Goal: Information Seeking & Learning: Understand process/instructions

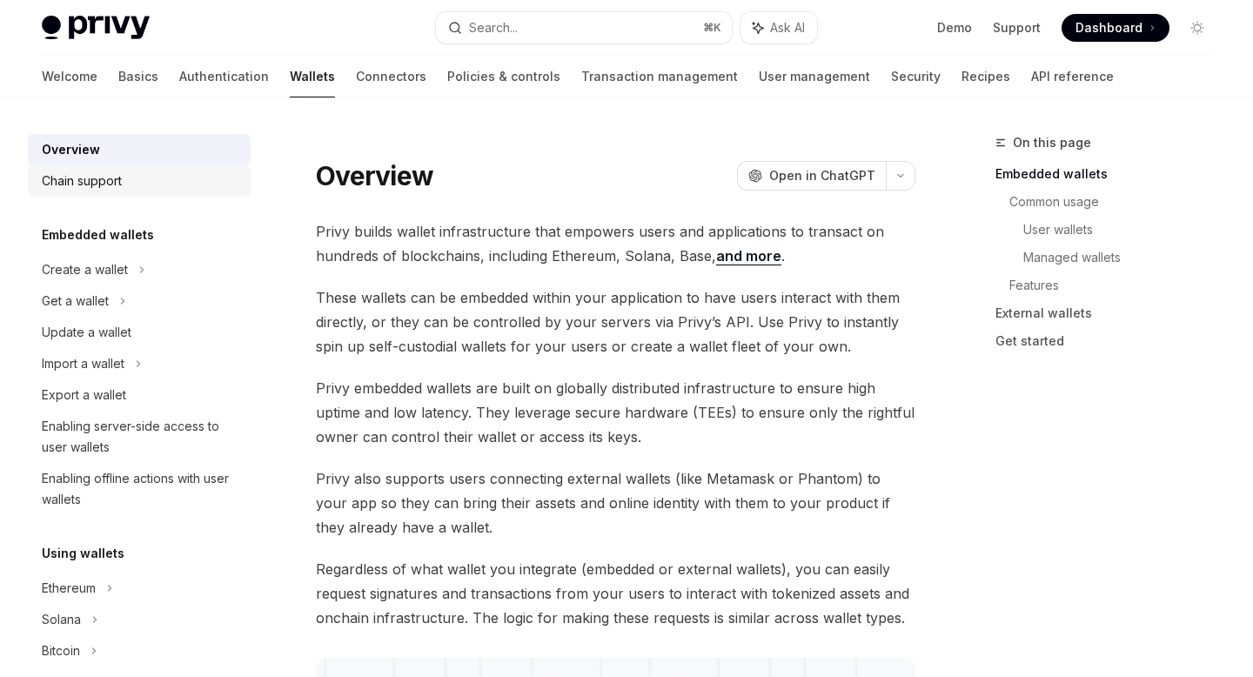
click at [122, 177] on div "Chain support" at bounding box center [82, 181] width 80 height 21
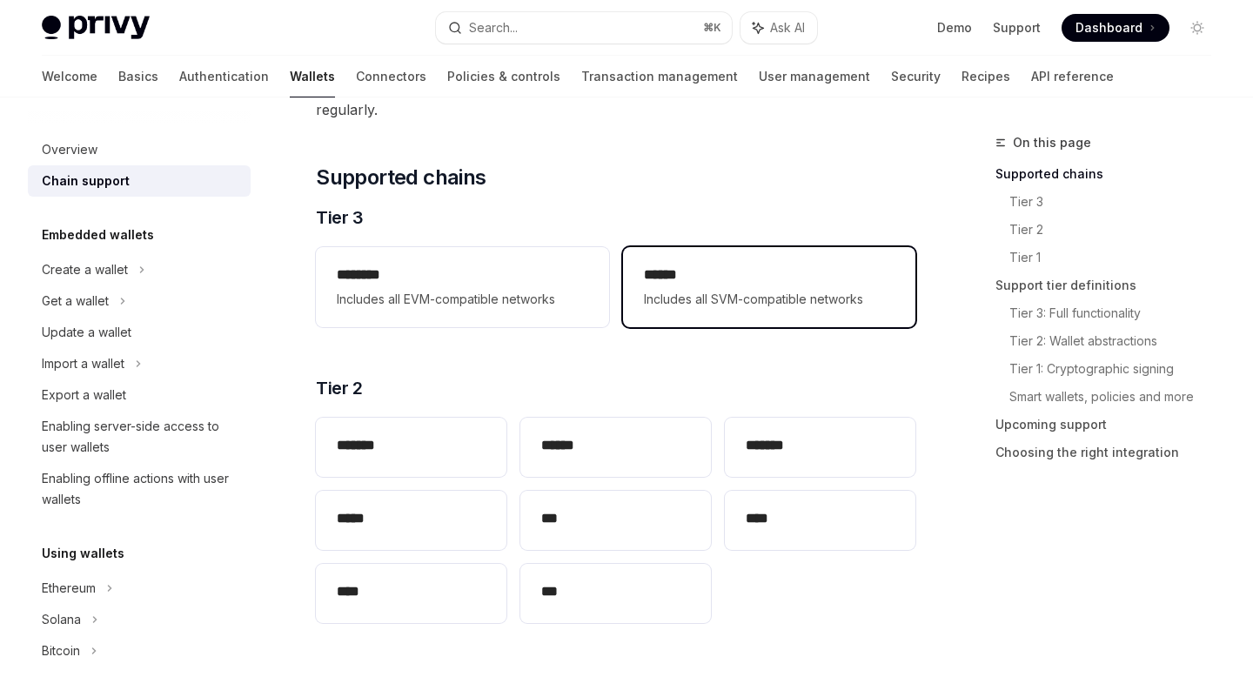
scroll to position [194, 0]
click at [729, 294] on span "Includes all SVM-compatible networks" at bounding box center [769, 300] width 251 height 21
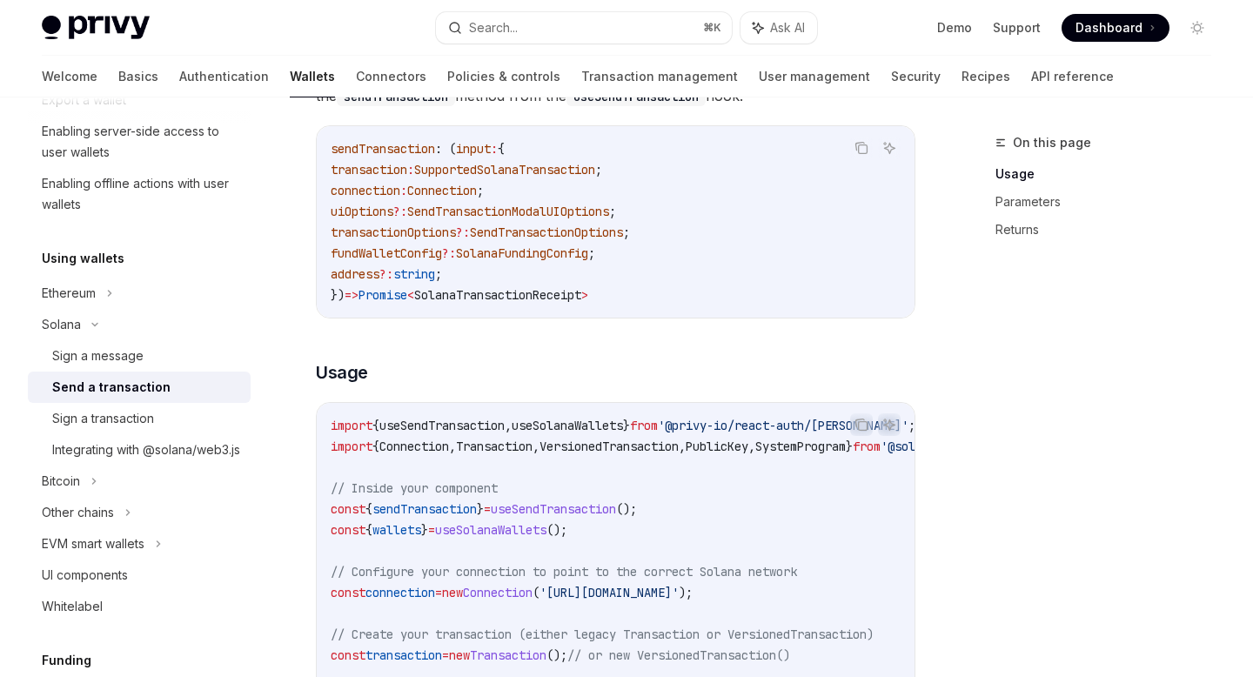
scroll to position [281, 0]
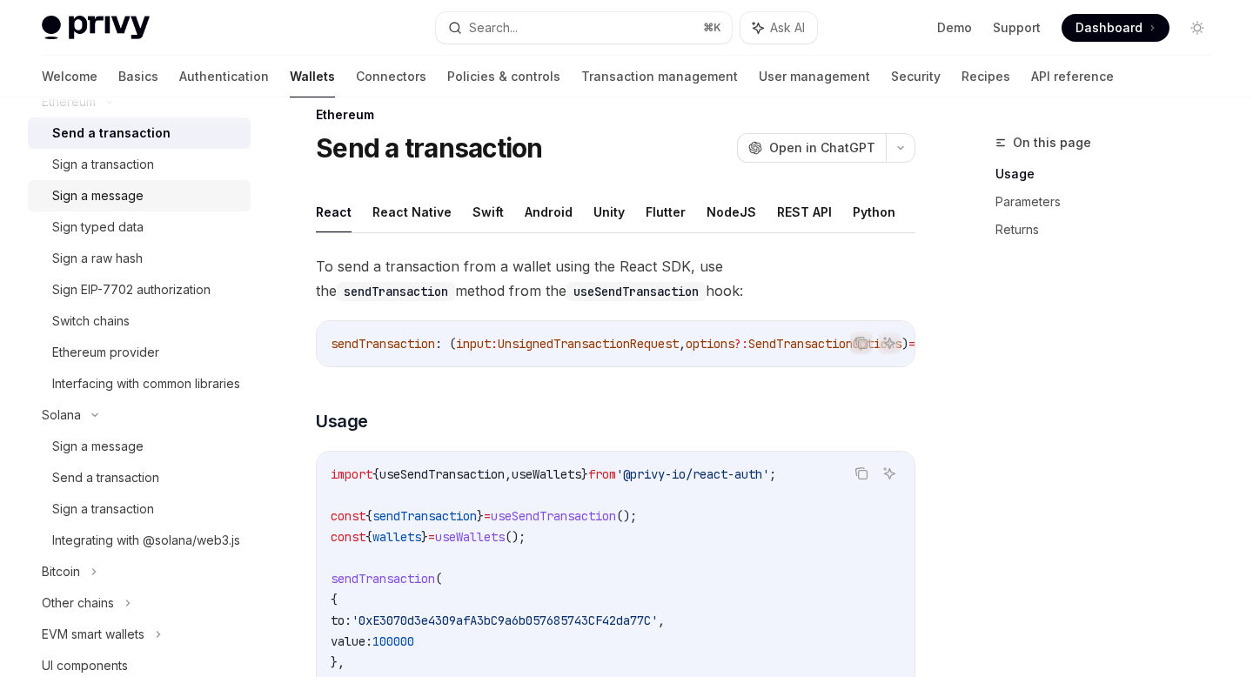
scroll to position [492, 0]
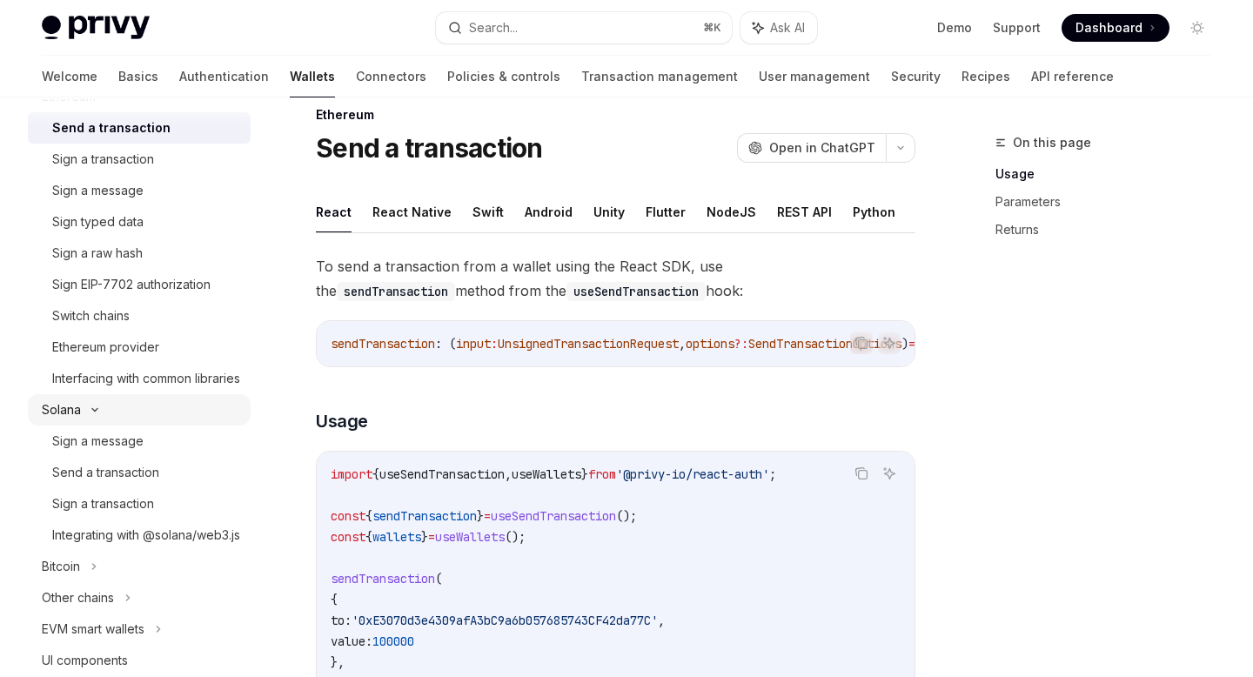
click at [104, 413] on icon at bounding box center [94, 409] width 21 height 7
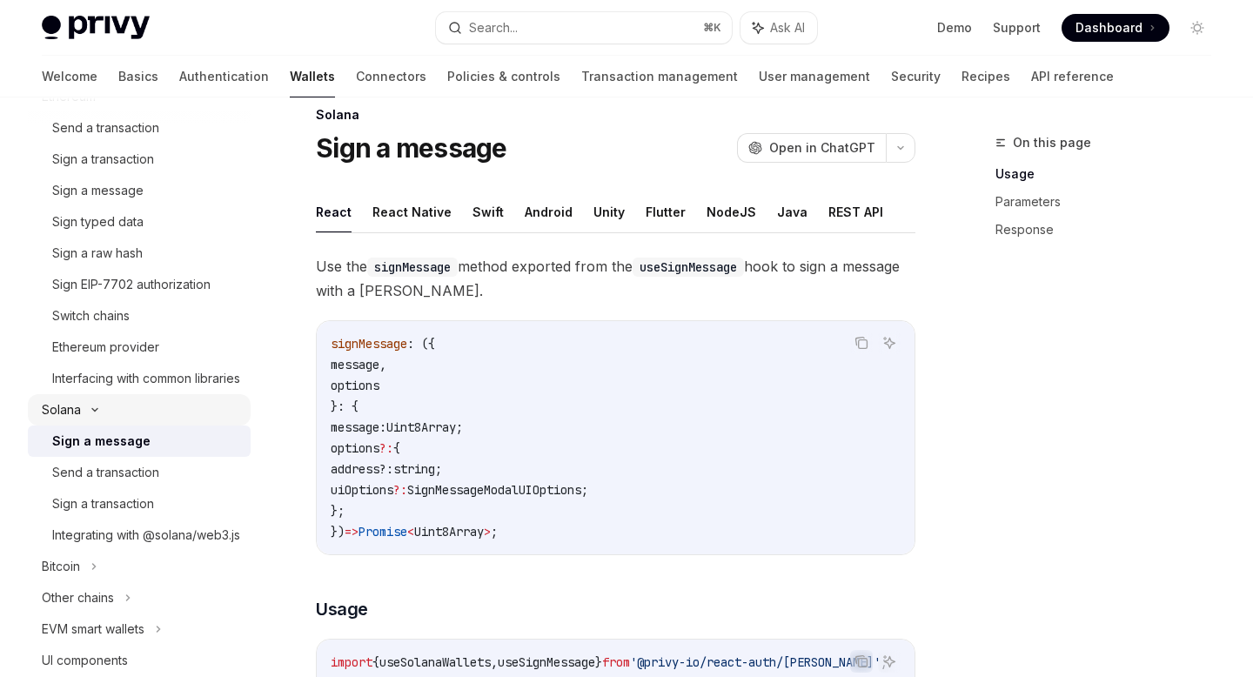
click at [104, 413] on icon at bounding box center [94, 409] width 21 height 7
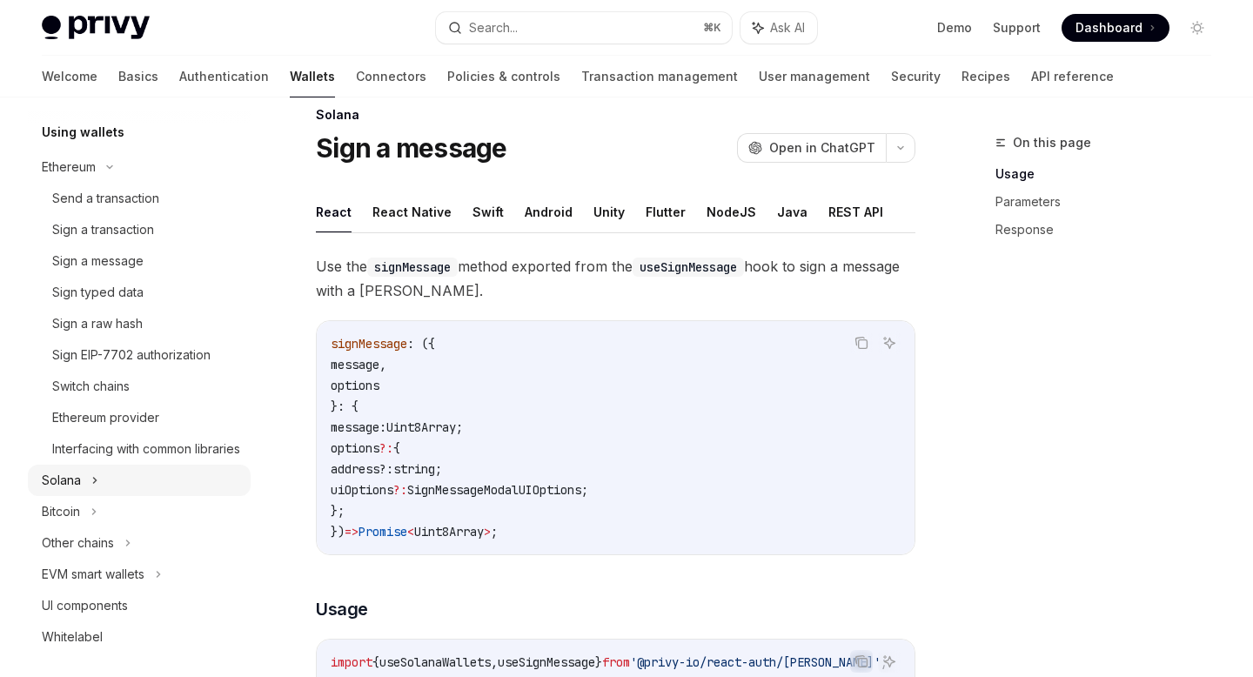
scroll to position [418, 0]
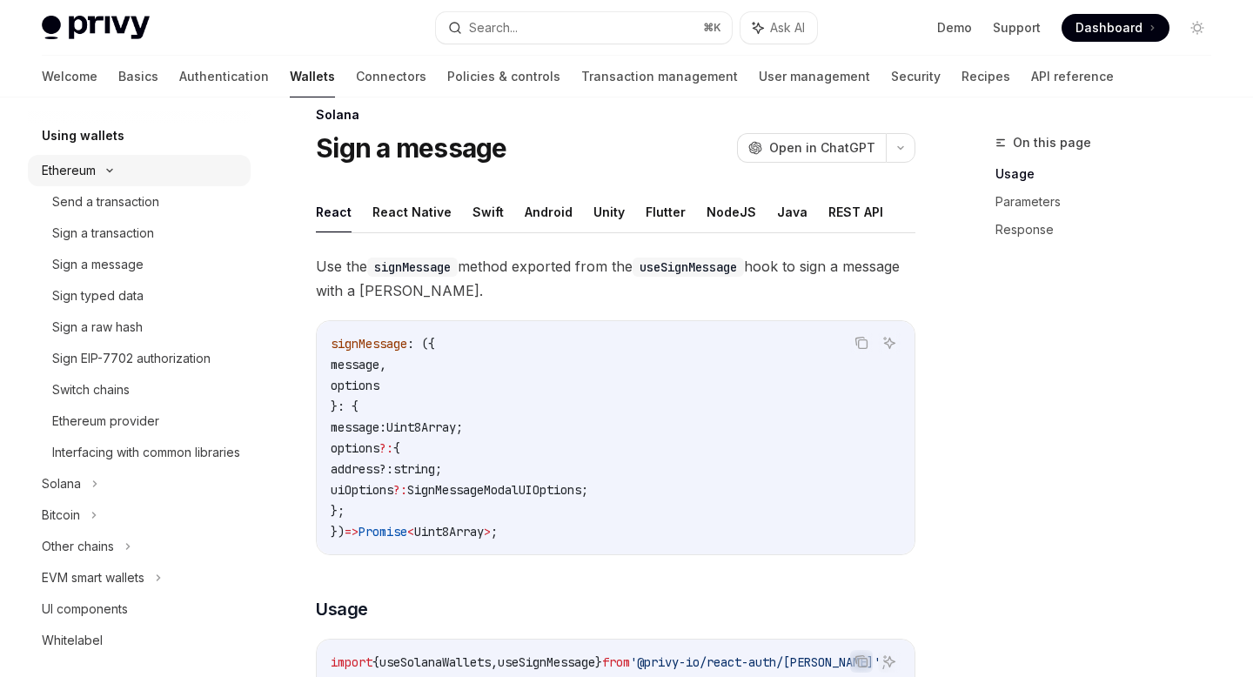
click at [112, 170] on icon at bounding box center [109, 171] width 5 height 3
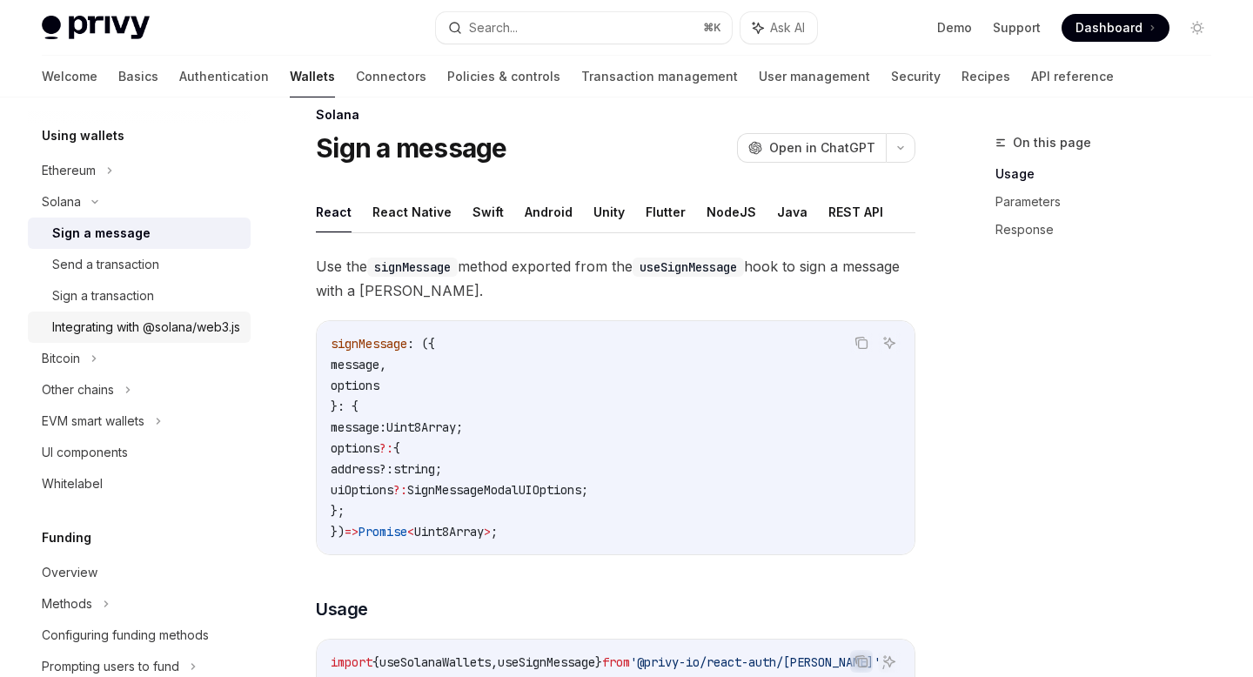
click at [180, 338] on div "Integrating with @solana/web3.js" at bounding box center [146, 327] width 188 height 21
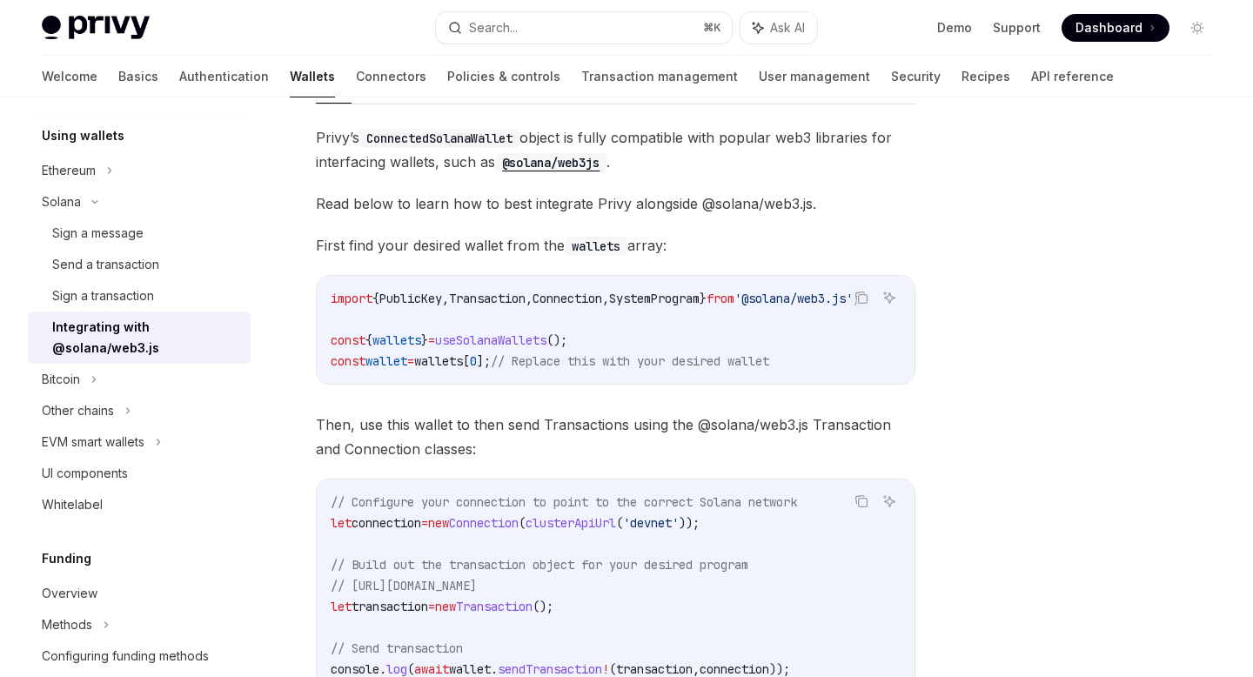
scroll to position [165, 0]
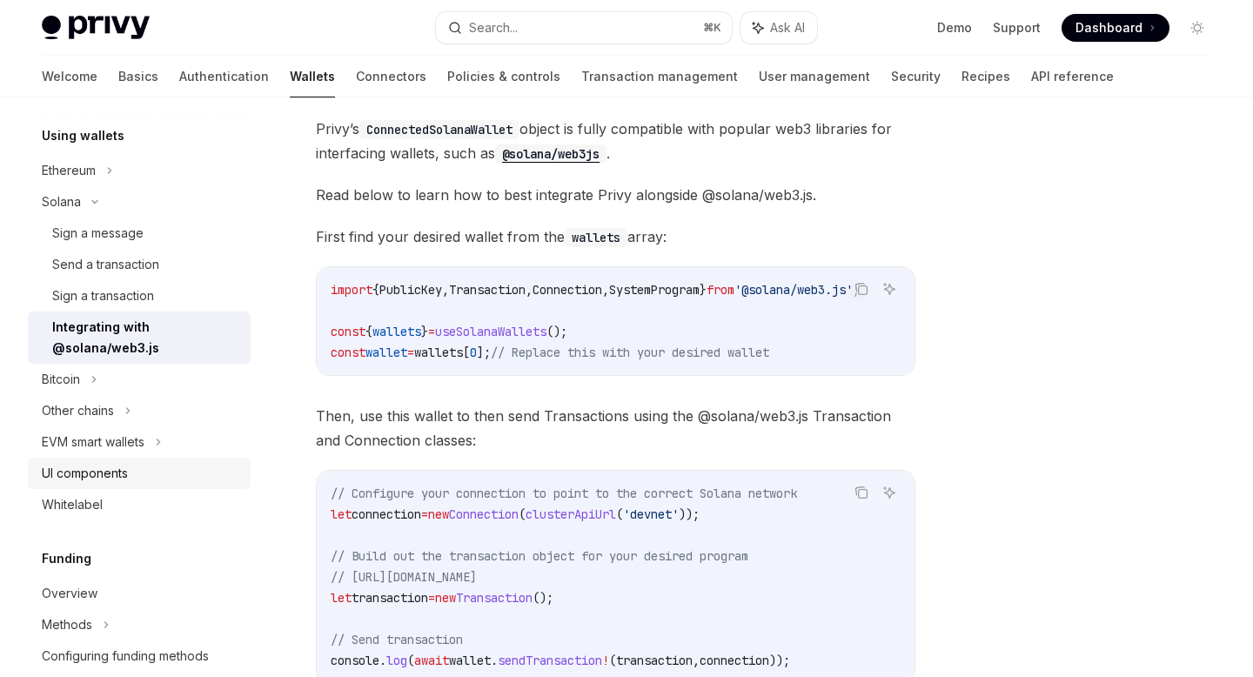
click at [123, 466] on div "UI components" at bounding box center [85, 473] width 86 height 21
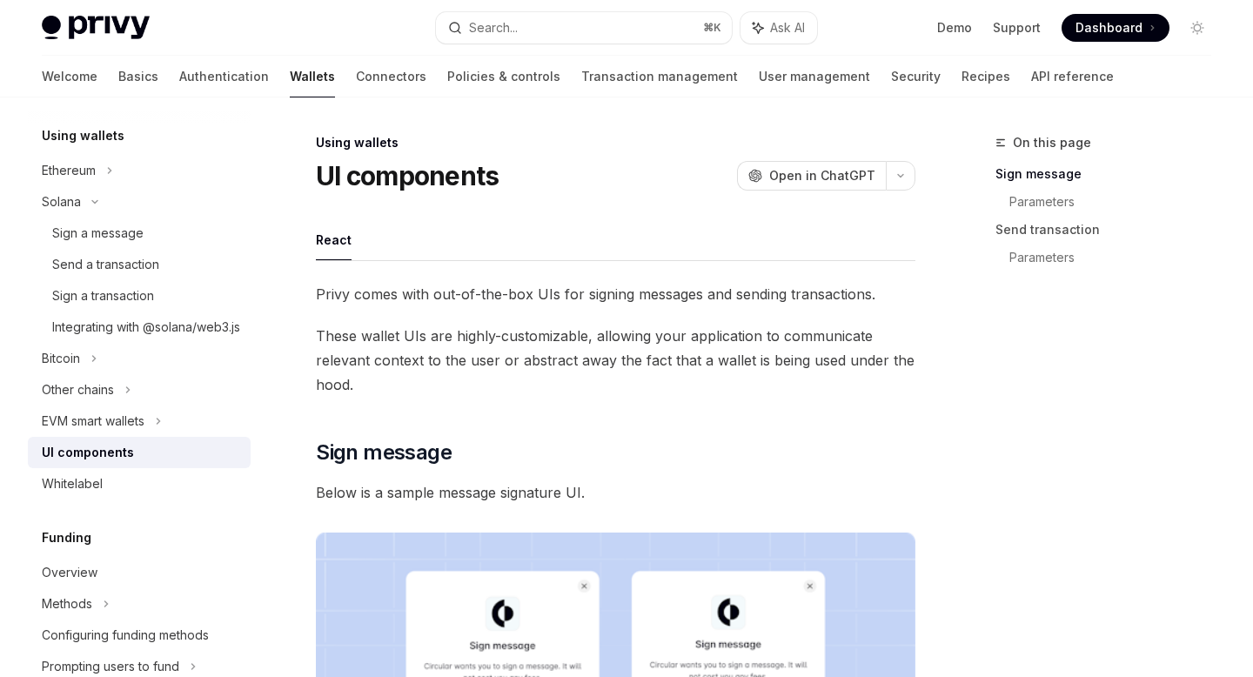
scroll to position [34, 0]
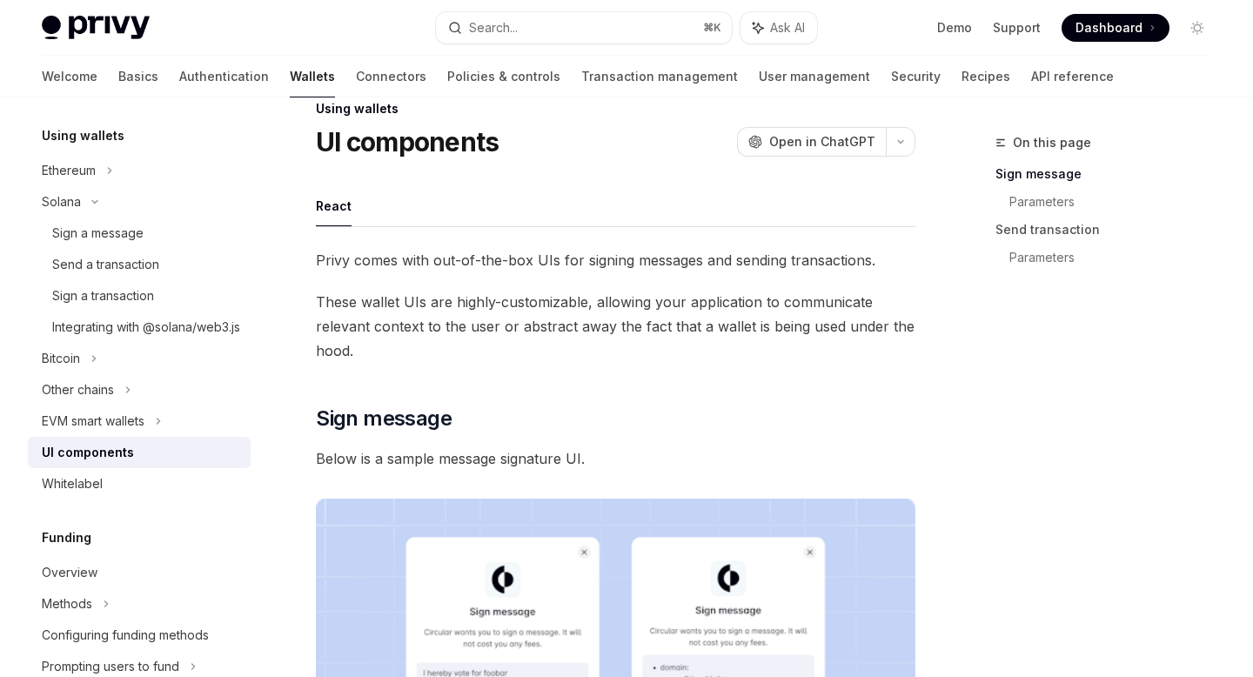
click at [544, 352] on span "These wallet UIs are highly-customizable, allowing your application to communic…" at bounding box center [616, 326] width 600 height 73
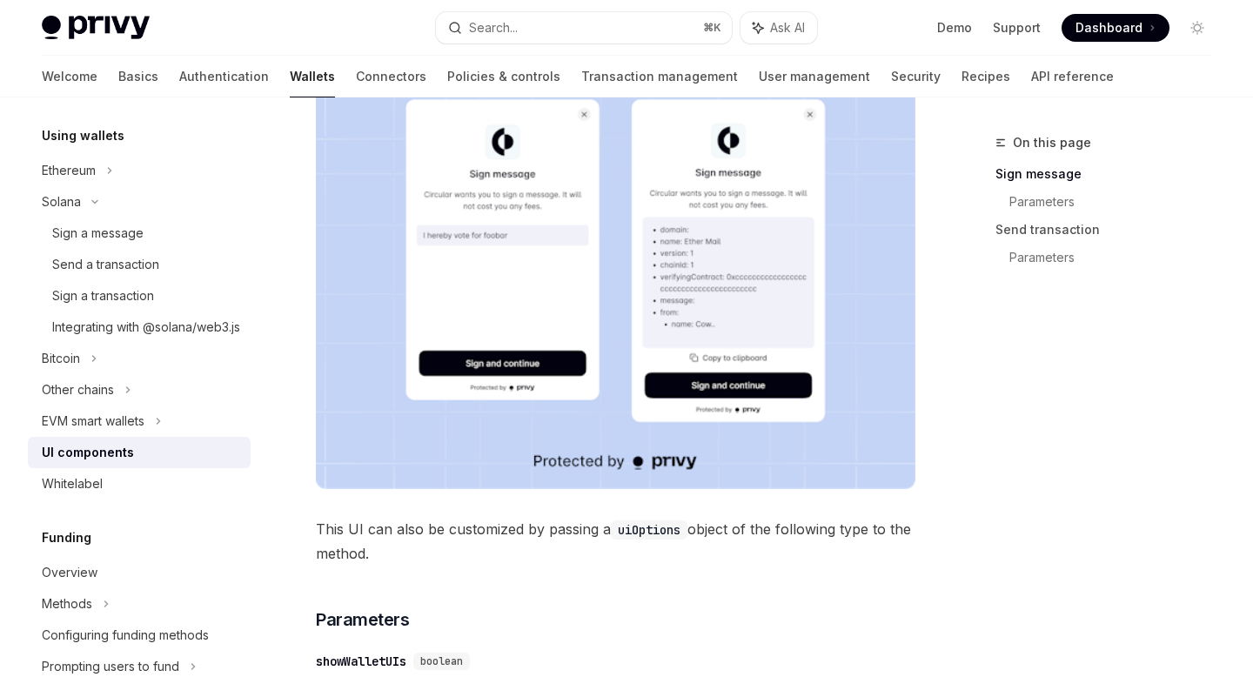
scroll to position [490, 0]
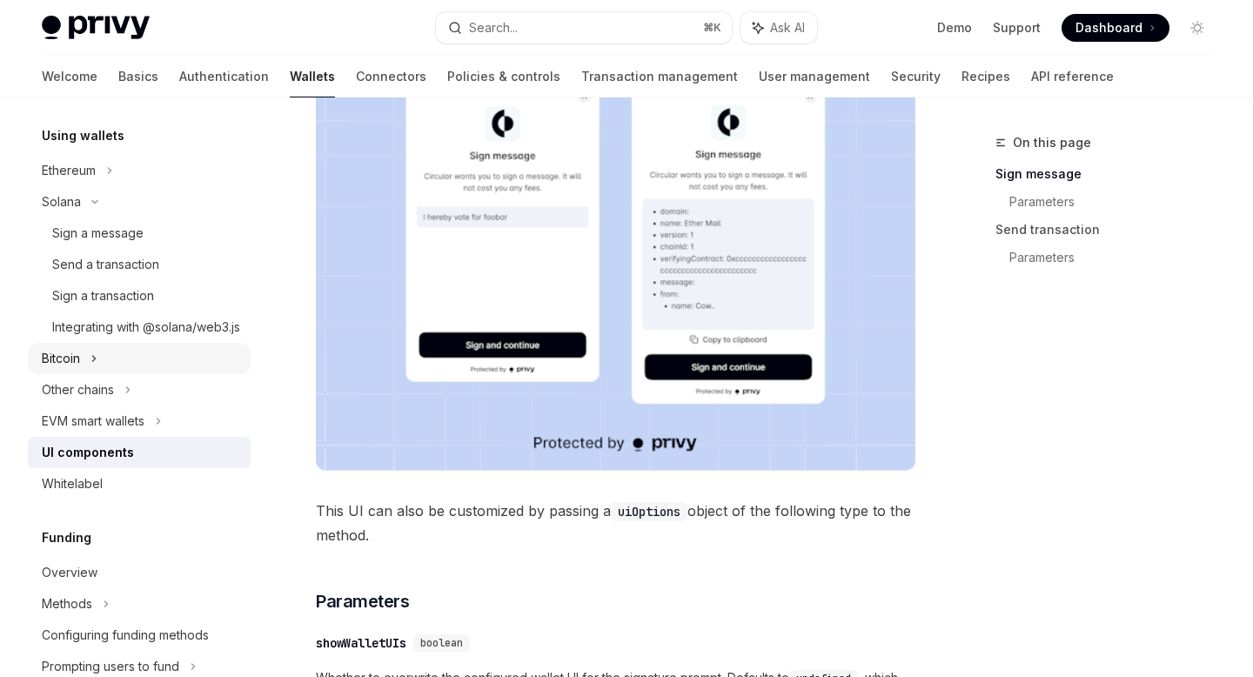
click at [109, 370] on div "Bitcoin" at bounding box center [139, 358] width 223 height 31
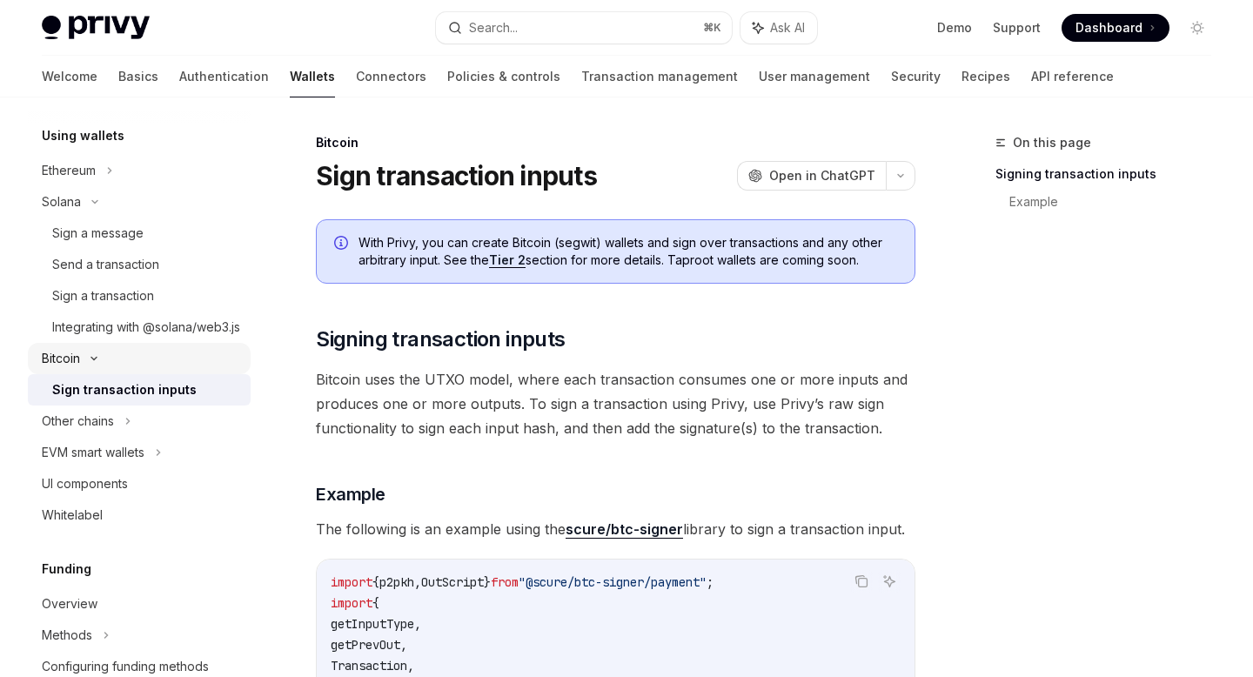
click at [109, 370] on div "Bitcoin" at bounding box center [139, 358] width 223 height 31
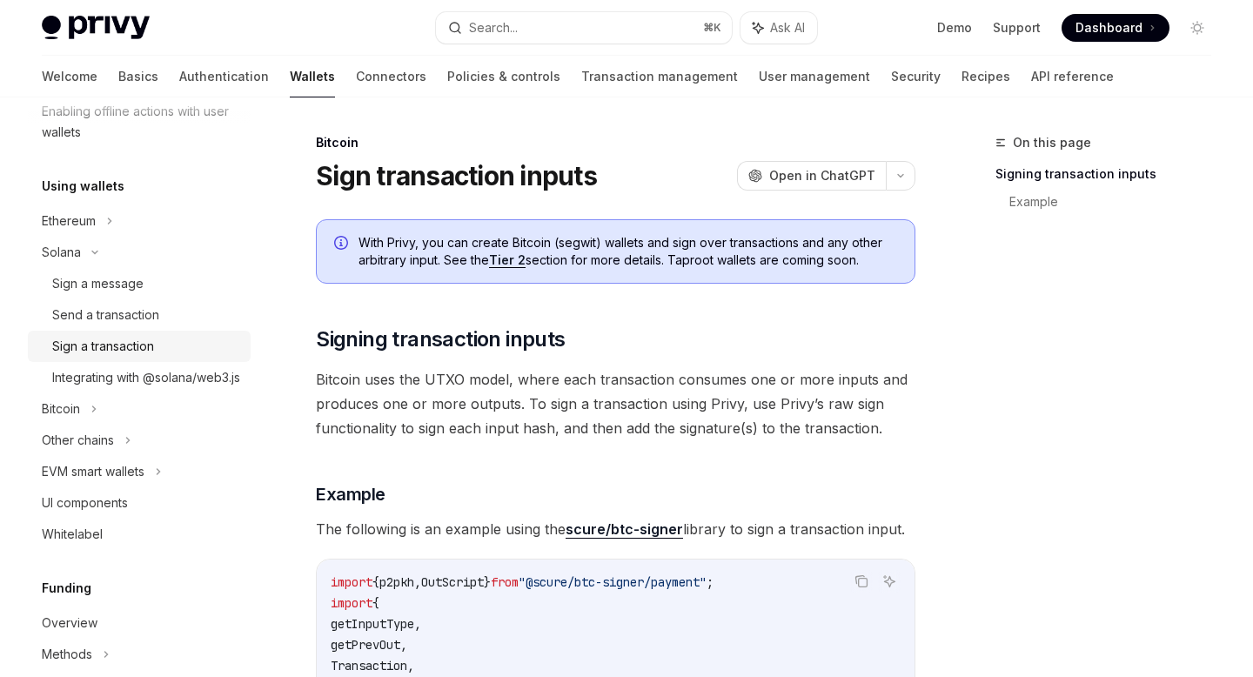
scroll to position [363, 0]
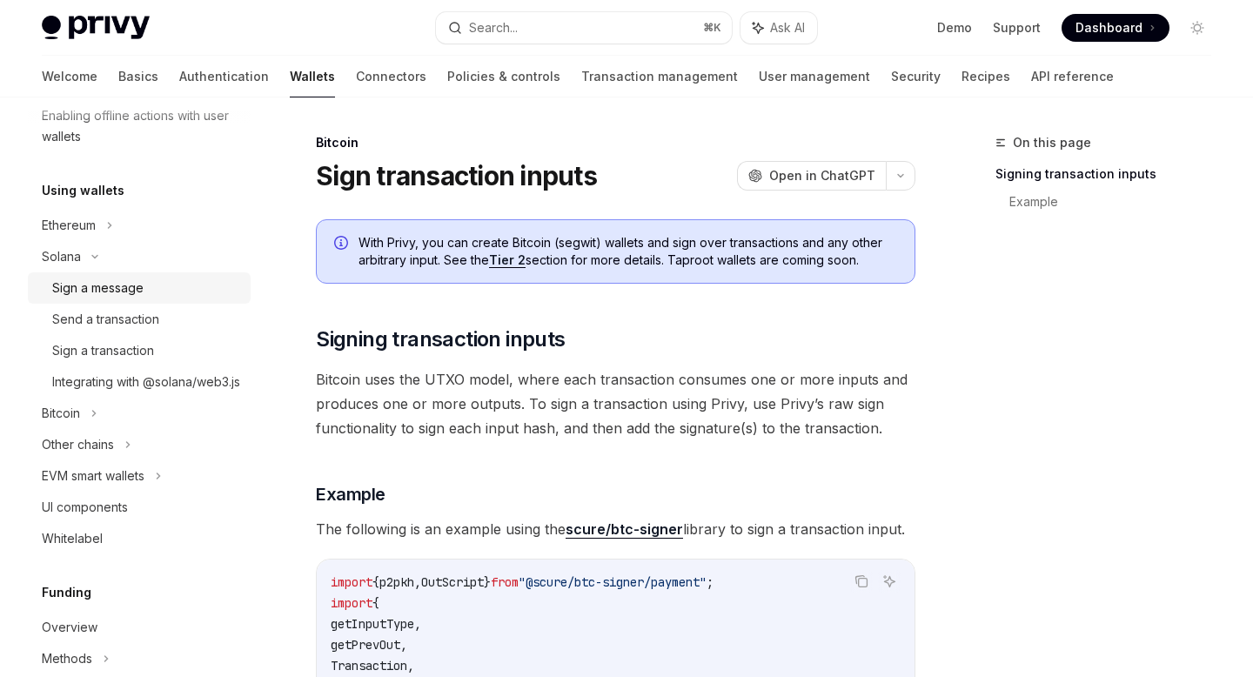
click at [124, 293] on div "Sign a message" at bounding box center [97, 288] width 91 height 21
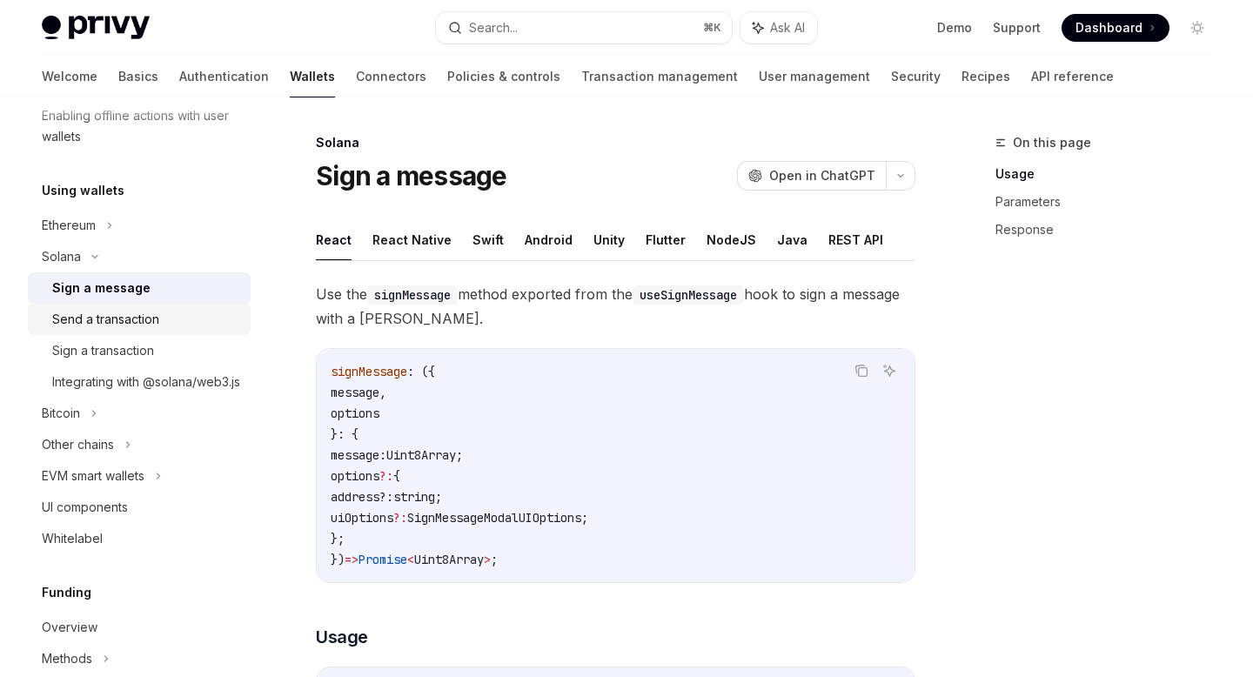
click at [96, 323] on div "Send a transaction" at bounding box center [105, 319] width 107 height 21
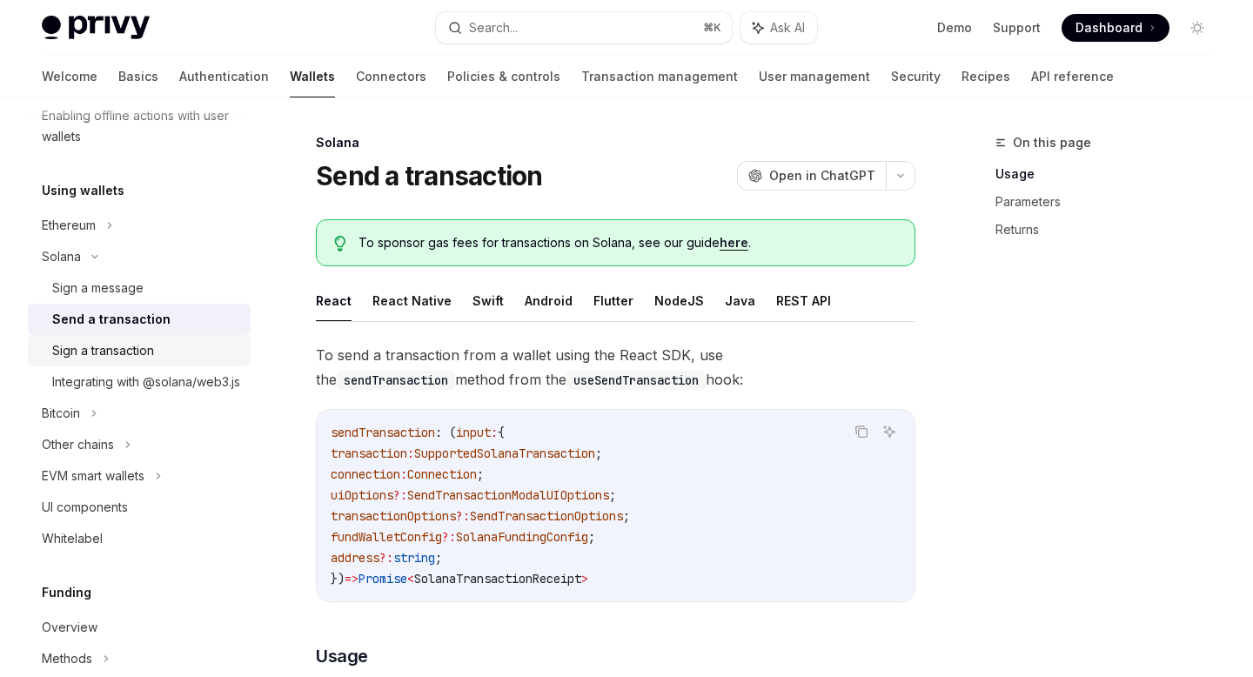
click at [112, 352] on div "Sign a transaction" at bounding box center [103, 350] width 102 height 21
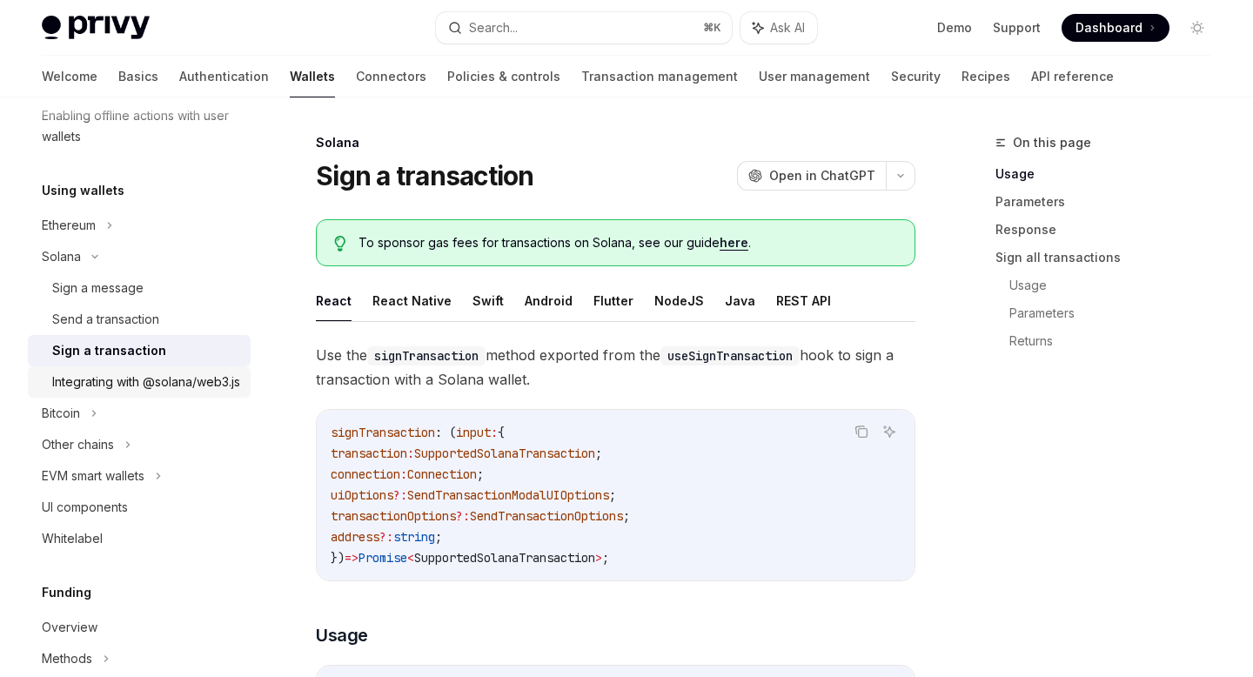
click at [108, 388] on div "Integrating with @solana/web3.js" at bounding box center [146, 382] width 188 height 21
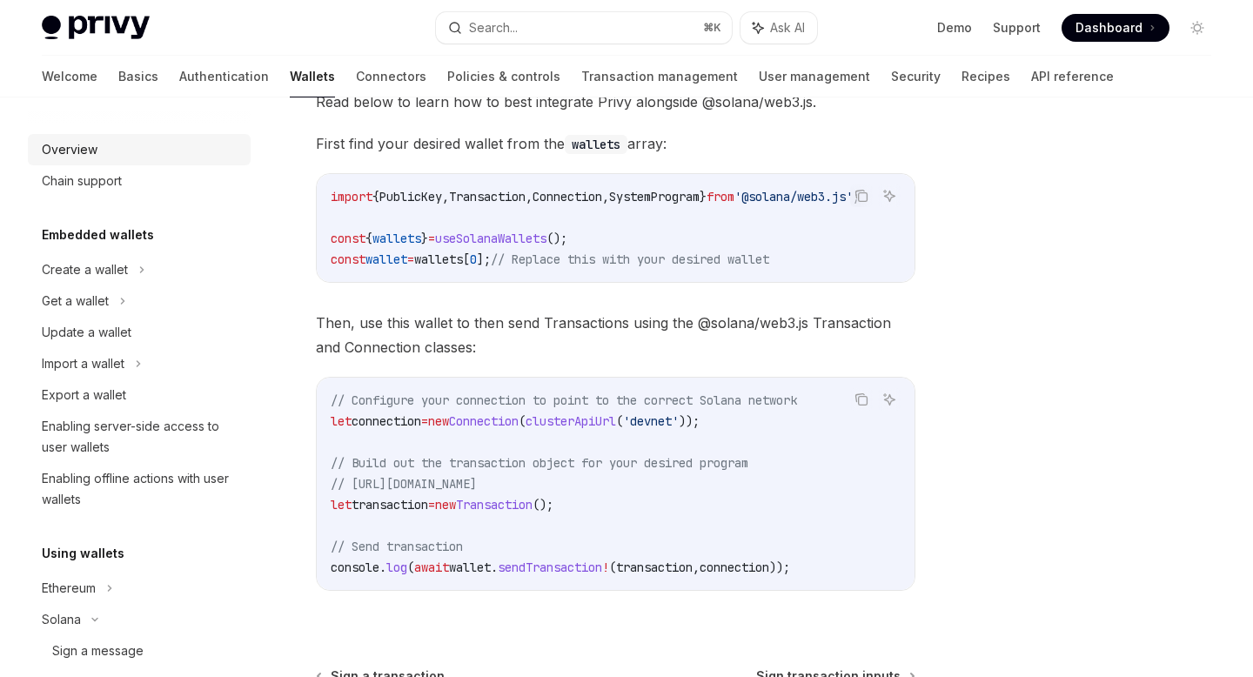
click at [99, 156] on div "Overview" at bounding box center [141, 149] width 198 height 21
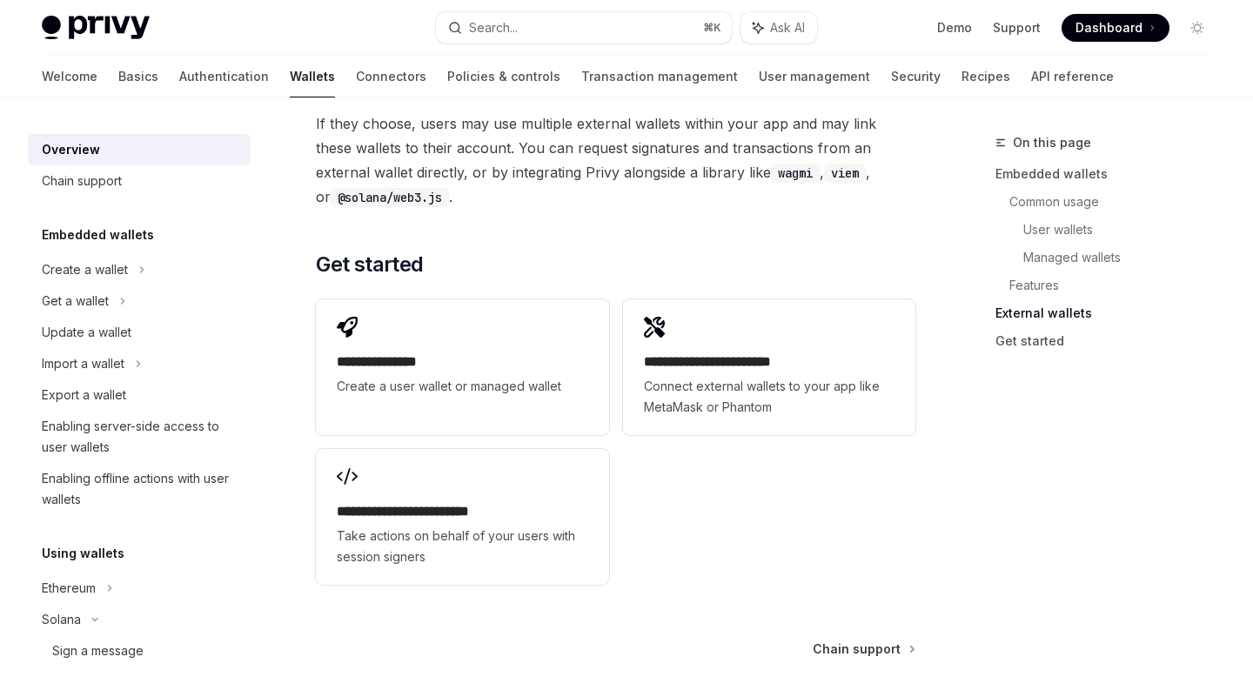
scroll to position [2799, 0]
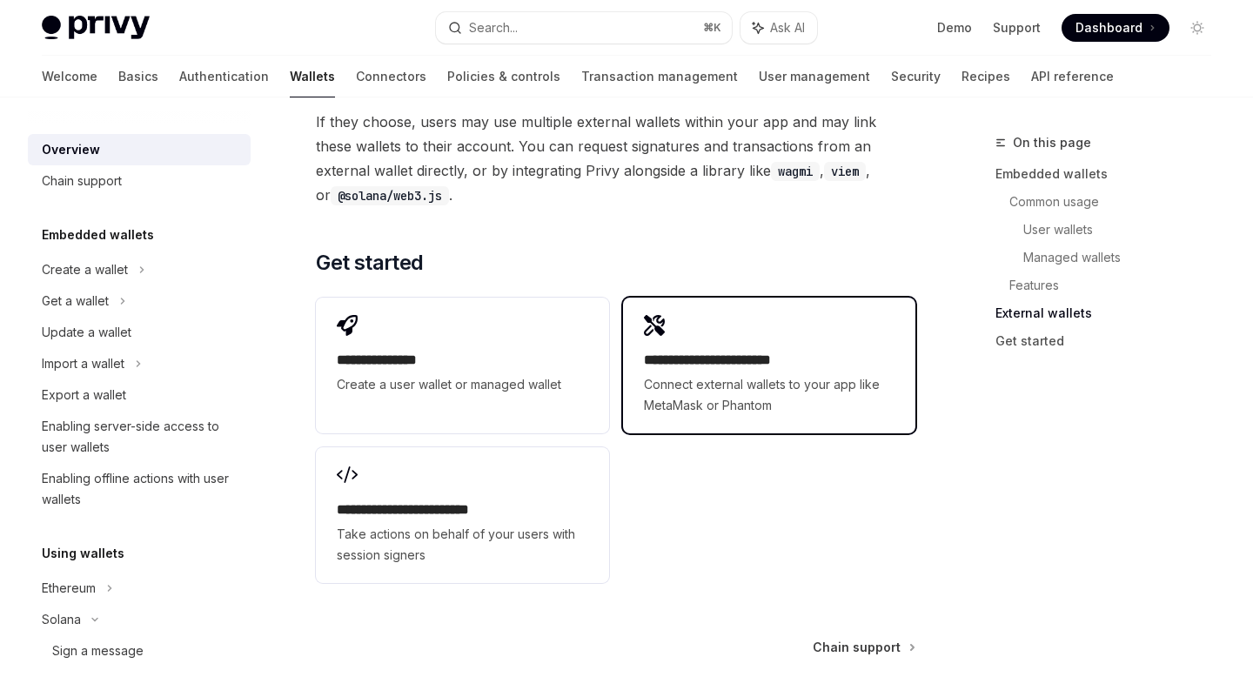
click at [707, 350] on div "**********" at bounding box center [769, 383] width 251 height 66
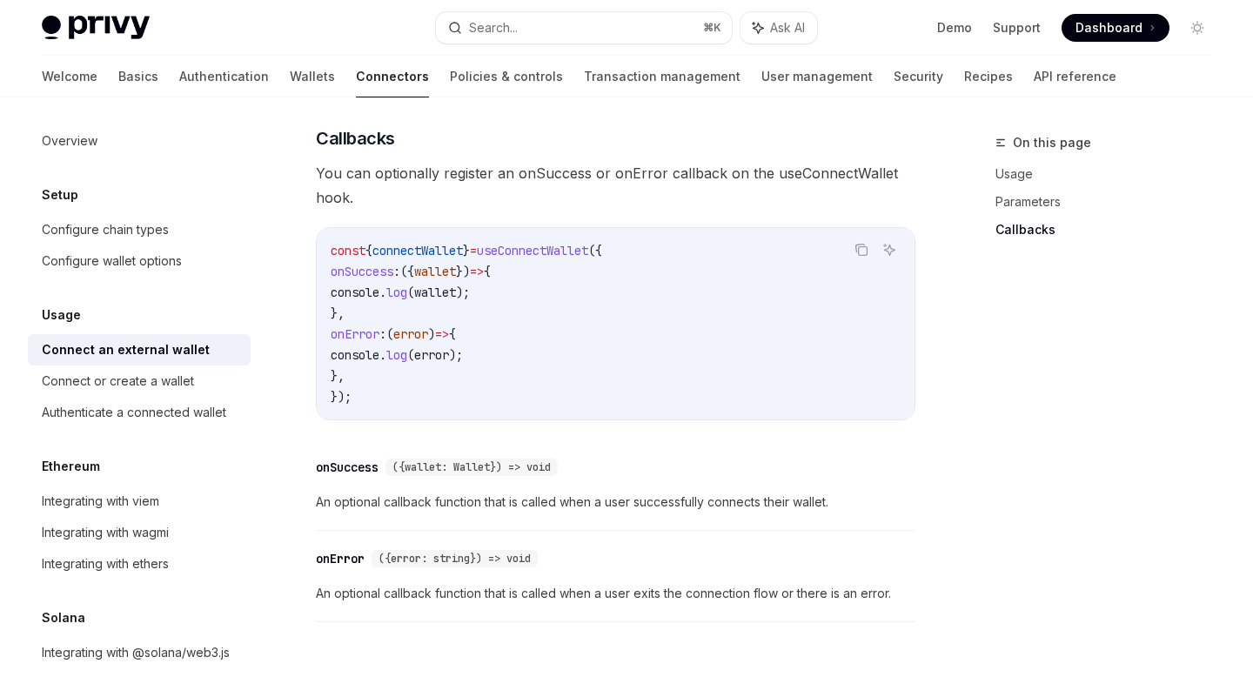
scroll to position [1071, 0]
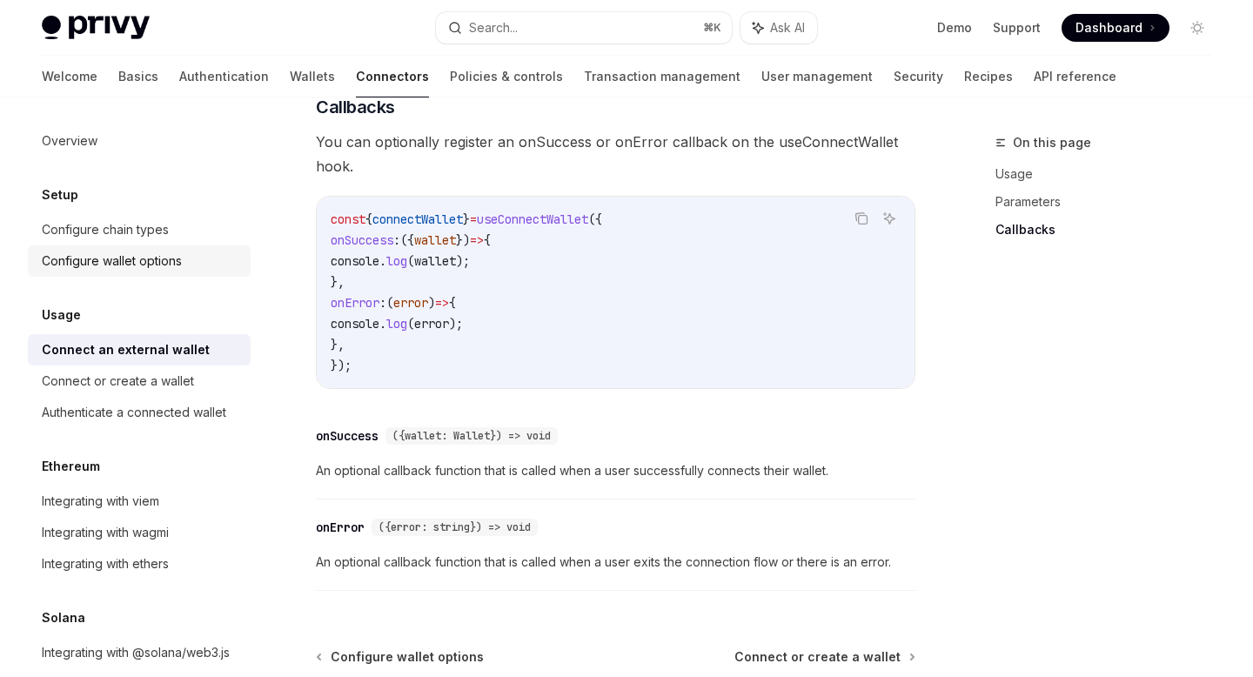
click at [151, 254] on div "Configure wallet options" at bounding box center [112, 261] width 140 height 21
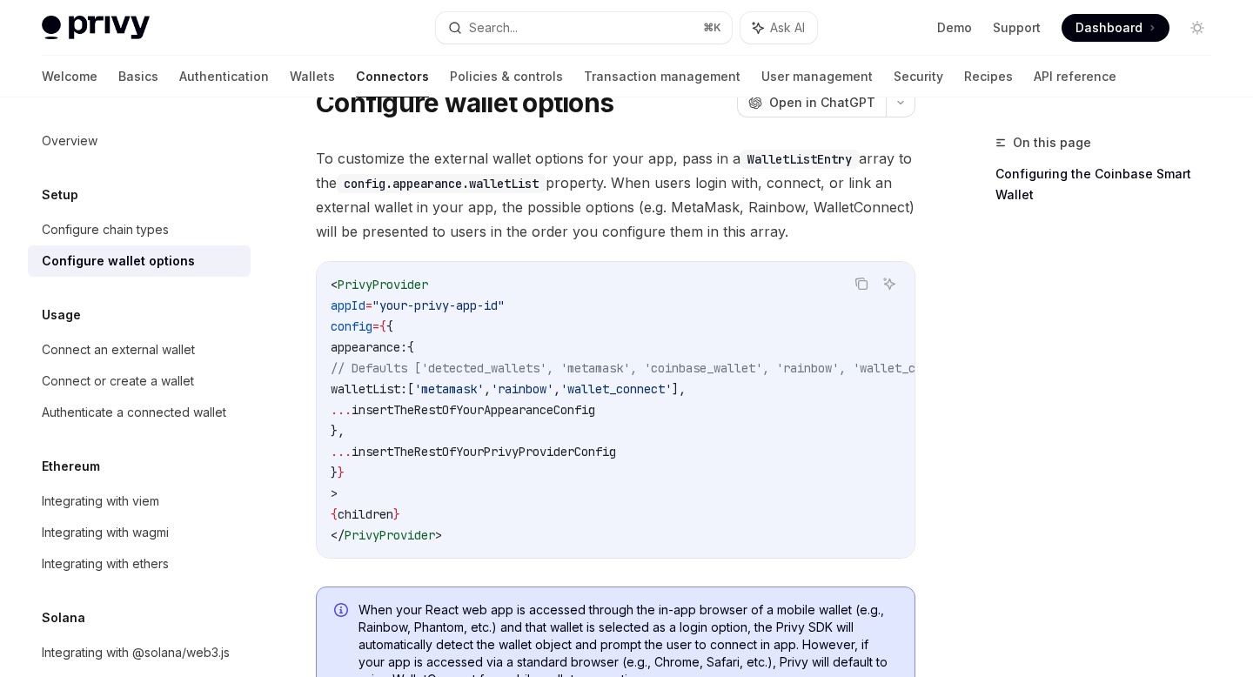
scroll to position [110, 0]
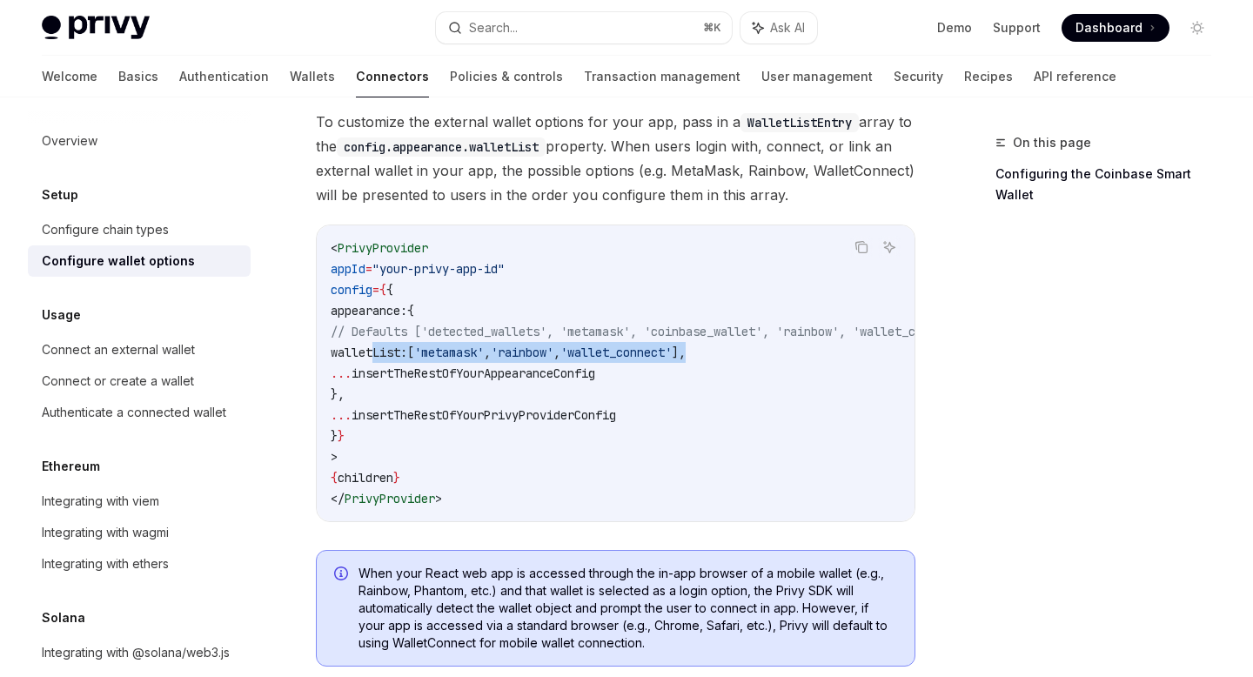
drag, startPoint x: 373, startPoint y: 358, endPoint x: 787, endPoint y: 359, distance: 413.4
click at [787, 359] on code "< PrivyProvider appId = "your-privy-app-id" config = { { appearance: { // Defau…" at bounding box center [672, 374] width 682 height 272
copy span "walletList: [ 'metamask' , 'rainbow' , 'wallet_connect' ],"
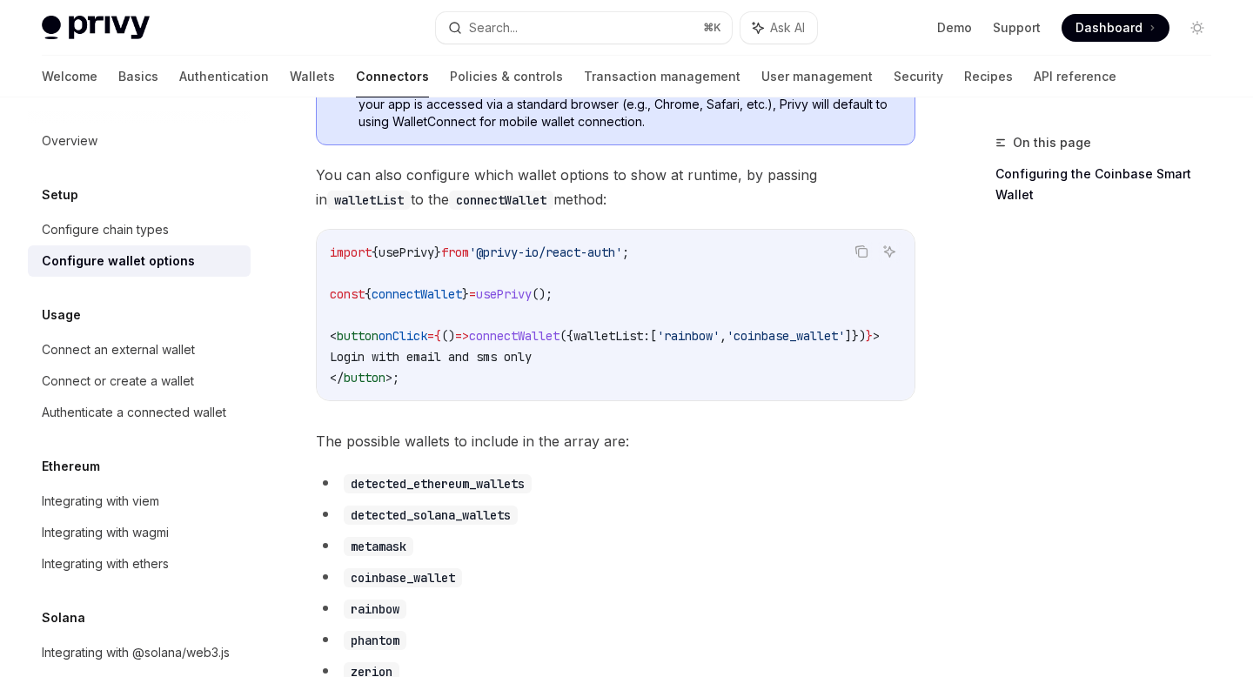
scroll to position [645, 0]
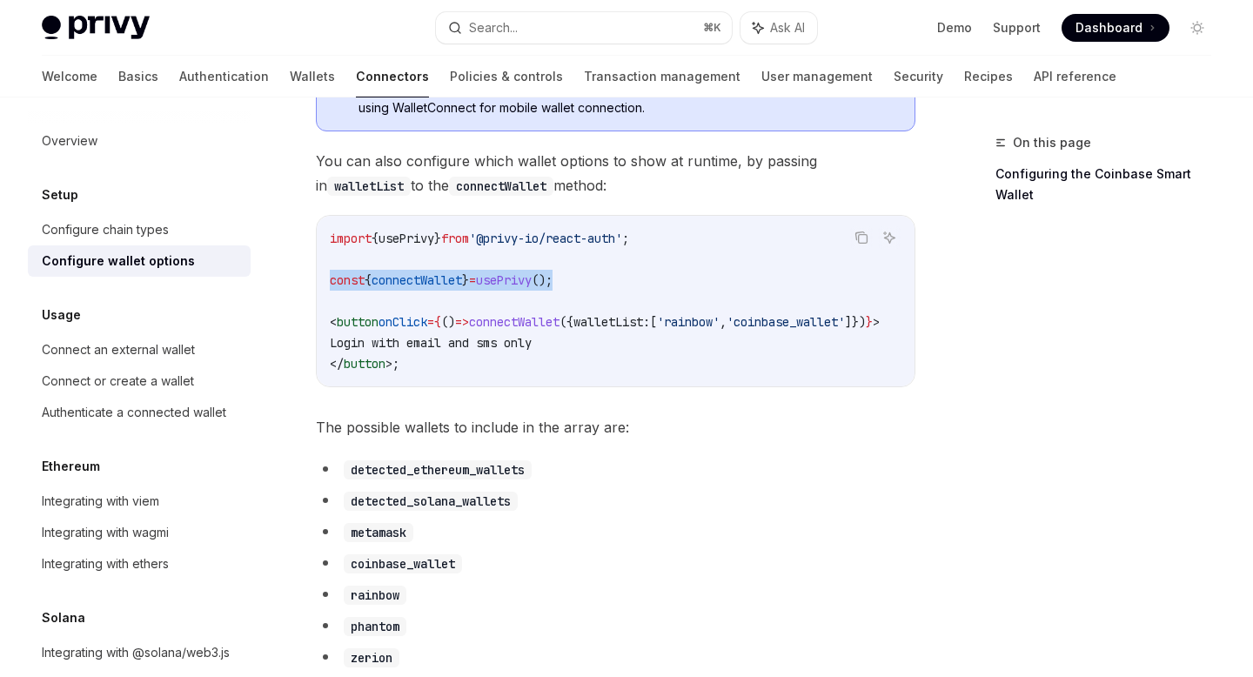
drag, startPoint x: 323, startPoint y: 289, endPoint x: 599, endPoint y: 286, distance: 275.9
click at [599, 286] on div "import { usePrivy } from '@privy-io/react-auth' ; const { connectWallet } = use…" at bounding box center [616, 301] width 598 height 171
copy span "const { connectWallet } = usePrivy ();"
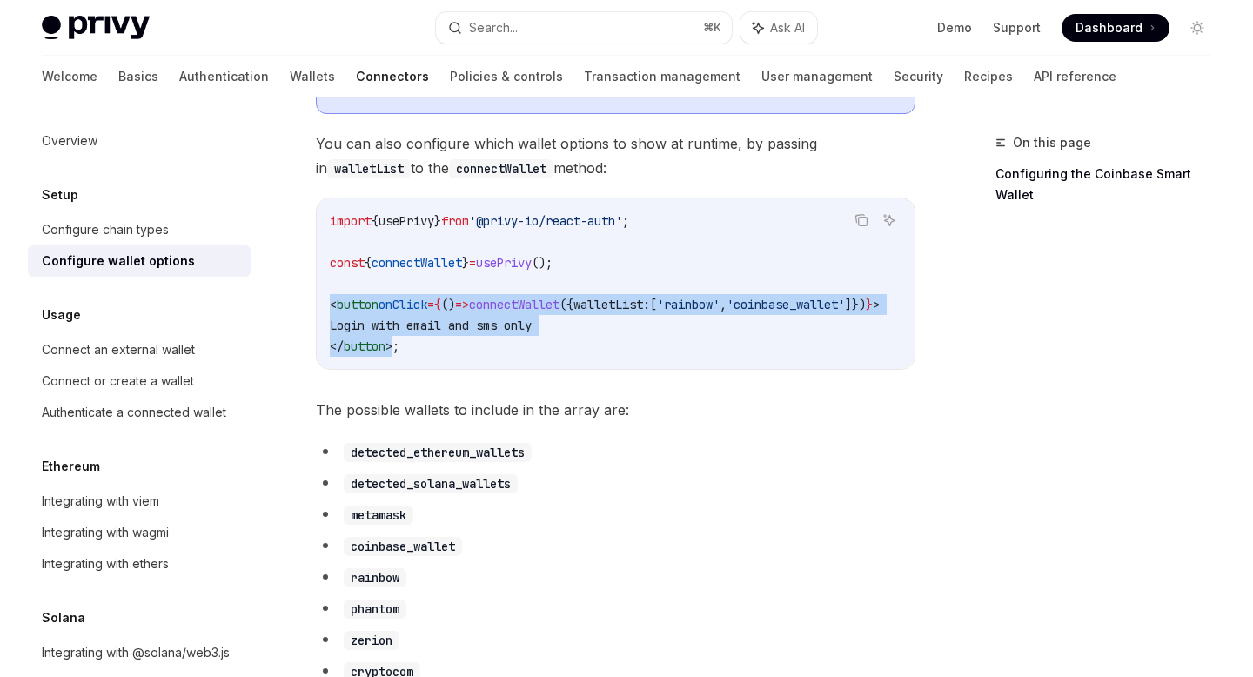
drag, startPoint x: 330, startPoint y: 318, endPoint x: 399, endPoint y: 358, distance: 80.3
click at [399, 357] on code "import { usePrivy } from '@privy-io/react-auth' ; const { connectWallet } = use…" at bounding box center [626, 284] width 592 height 146
copy code "< button onClick = { () => connectWallet ({ walletList: [ 'rainbow' , 'coinbase…"
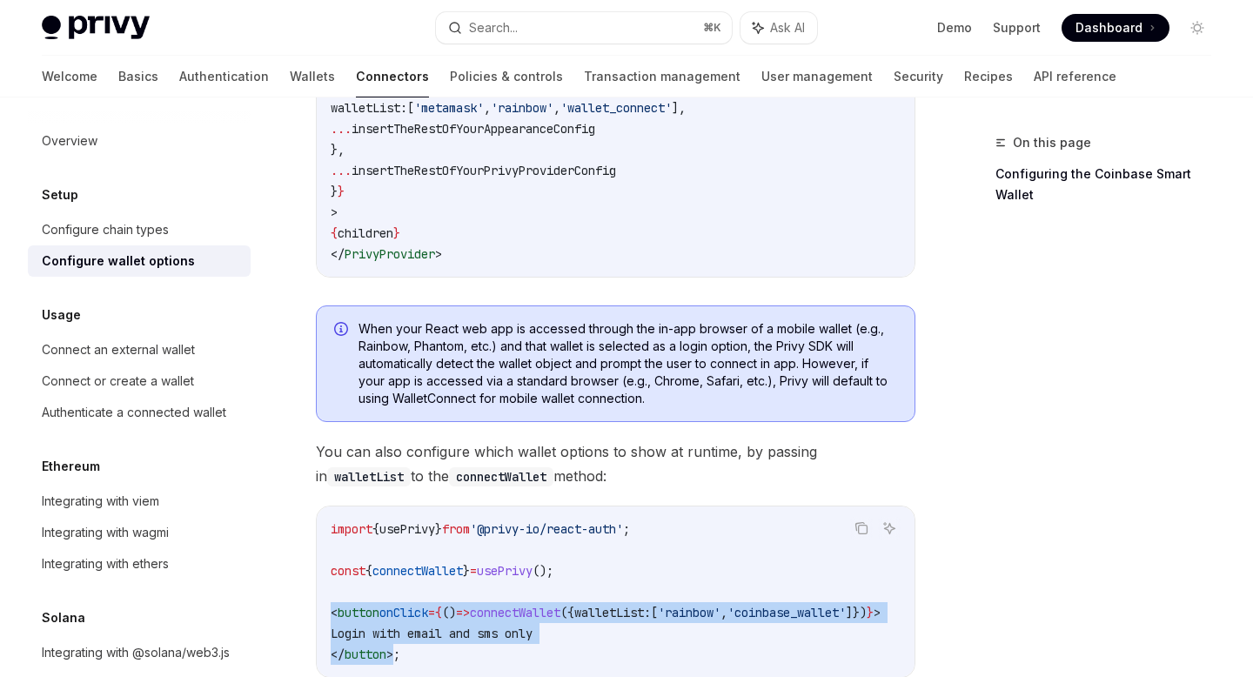
scroll to position [352, 0]
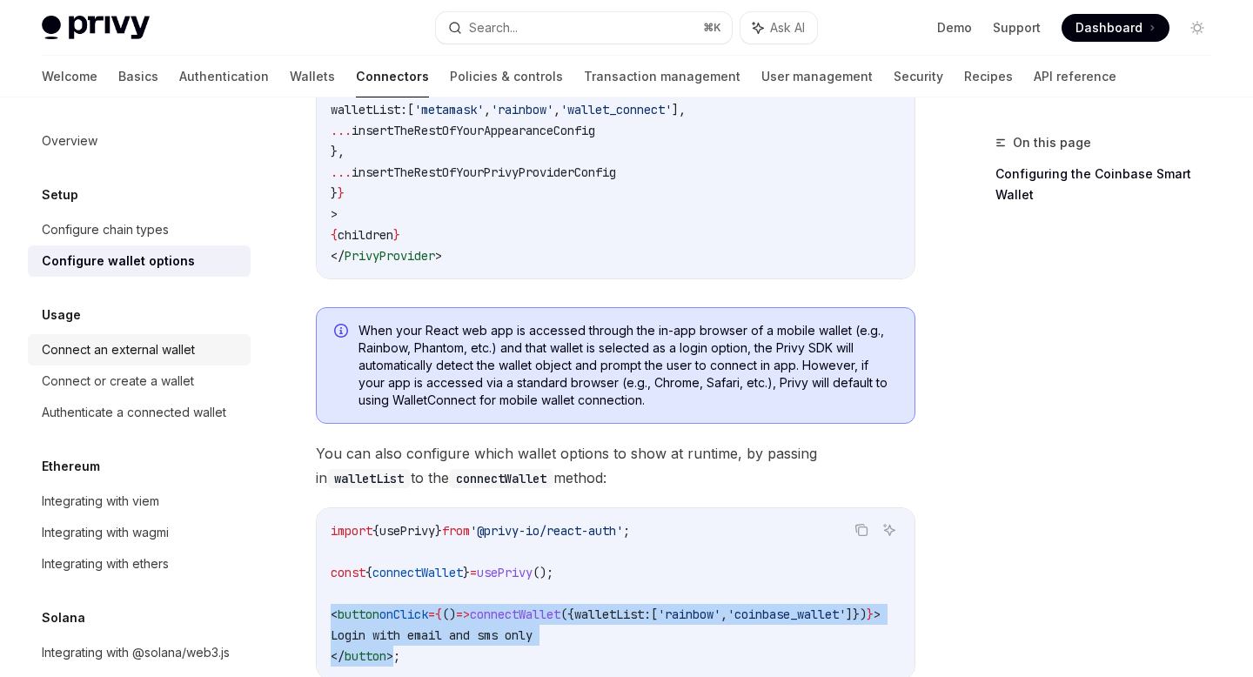
click at [180, 352] on div "Connect an external wallet" at bounding box center [118, 349] width 153 height 21
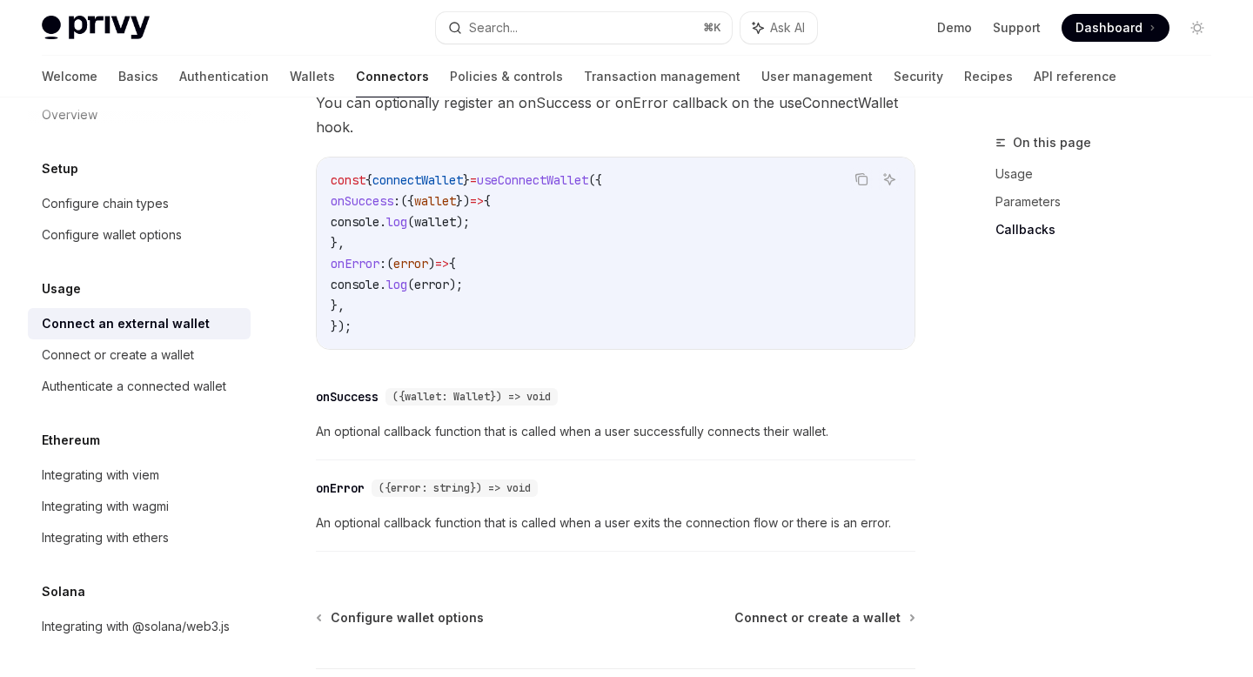
scroll to position [1104, 0]
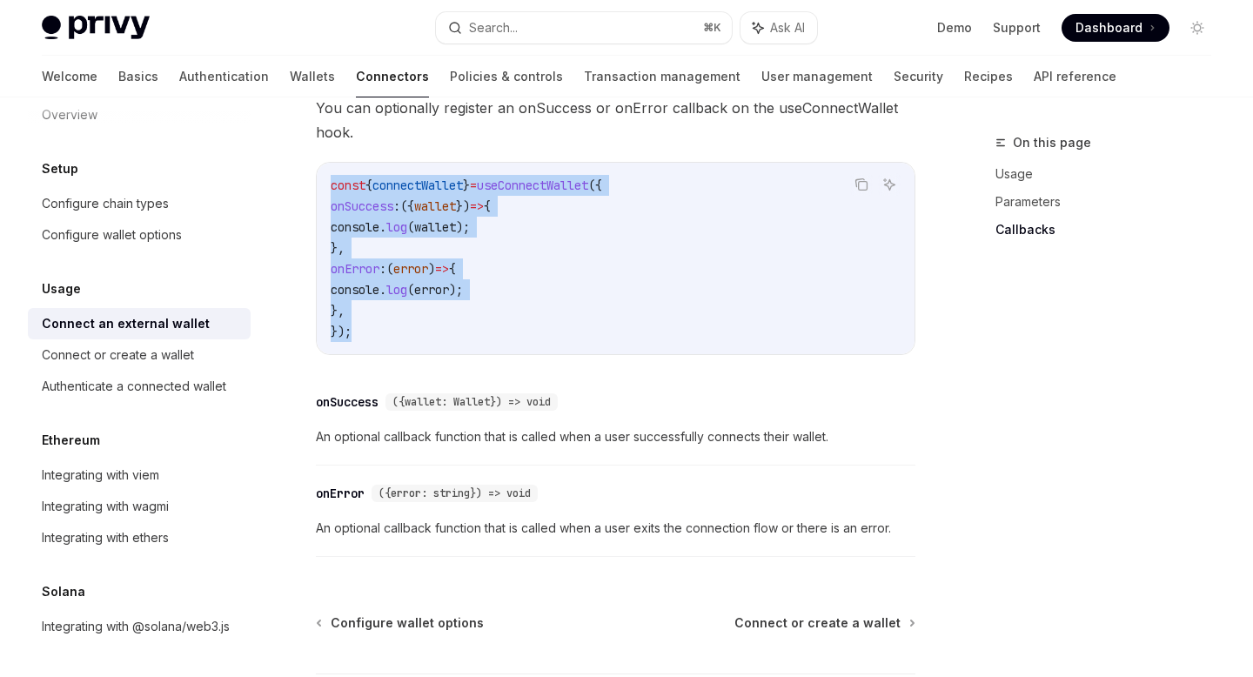
drag, startPoint x: 331, startPoint y: 190, endPoint x: 356, endPoint y: 339, distance: 151.8
click at [357, 340] on code "const { connectWallet } = useConnectWallet ({ onSuccess : ({ wallet }) => { con…" at bounding box center [616, 258] width 570 height 167
copy code "const { connectWallet } = useConnectWallet ({ onSuccess : ({ wallet }) => { con…"
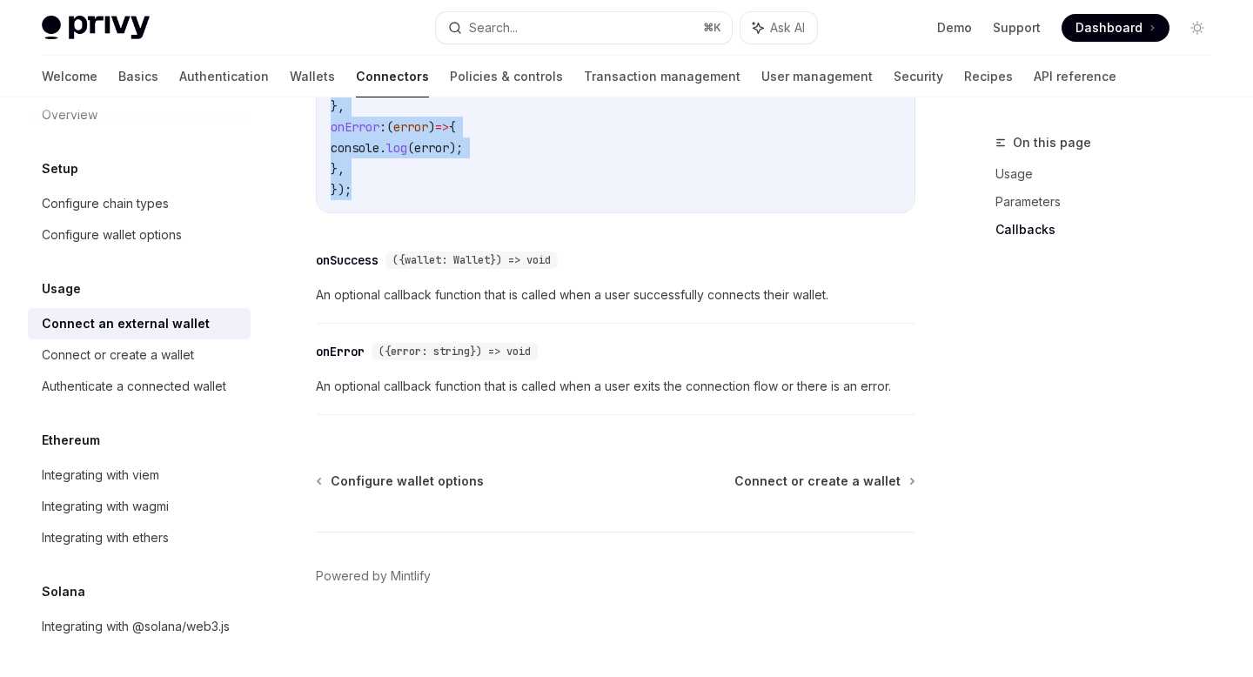
scroll to position [1258, 0]
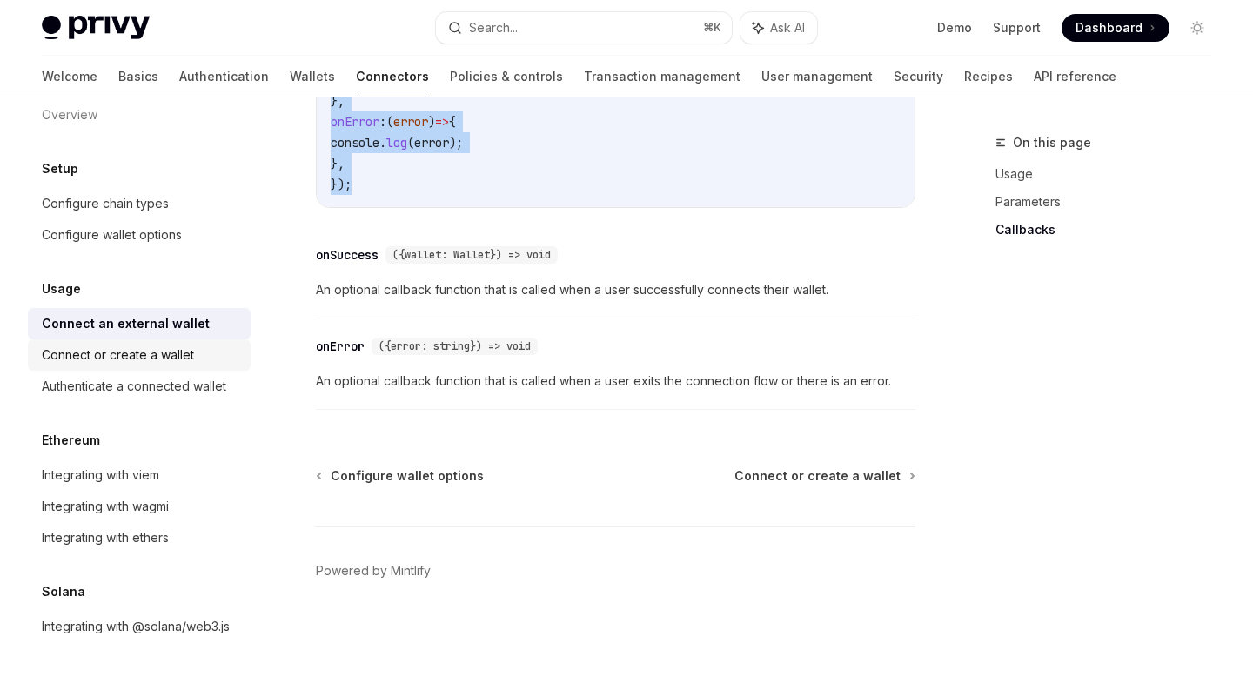
click at [161, 361] on div "Connect or create a wallet" at bounding box center [118, 355] width 152 height 21
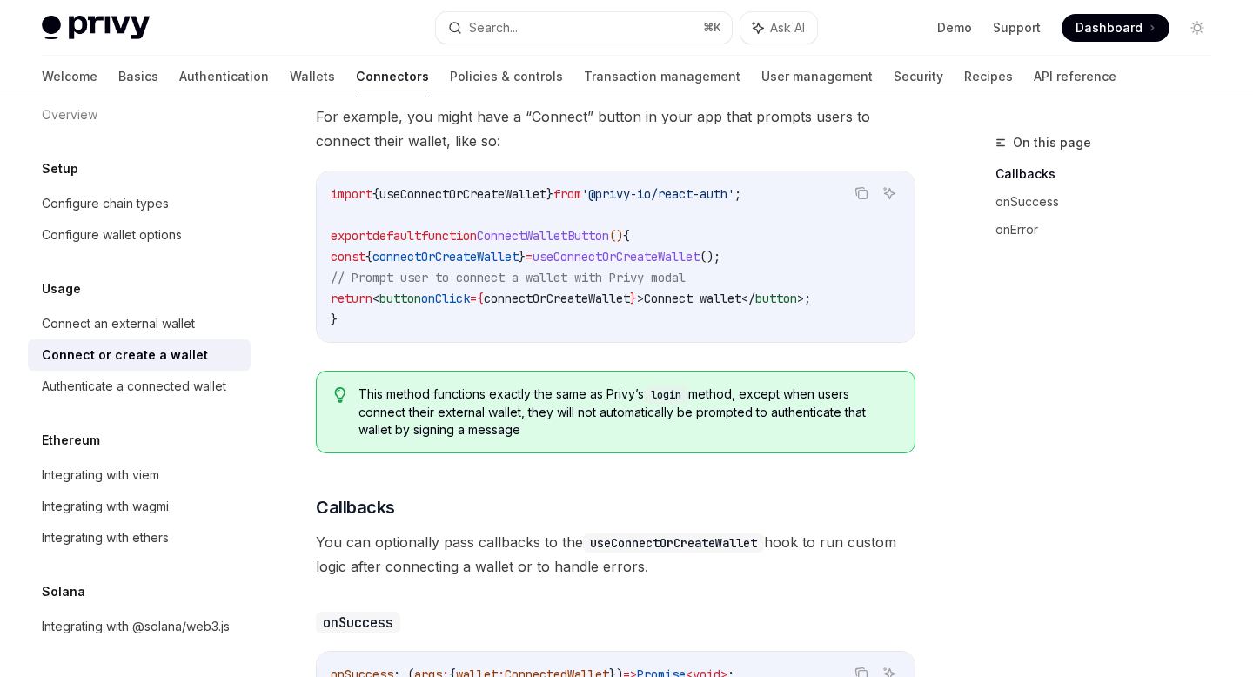
scroll to position [389, 0]
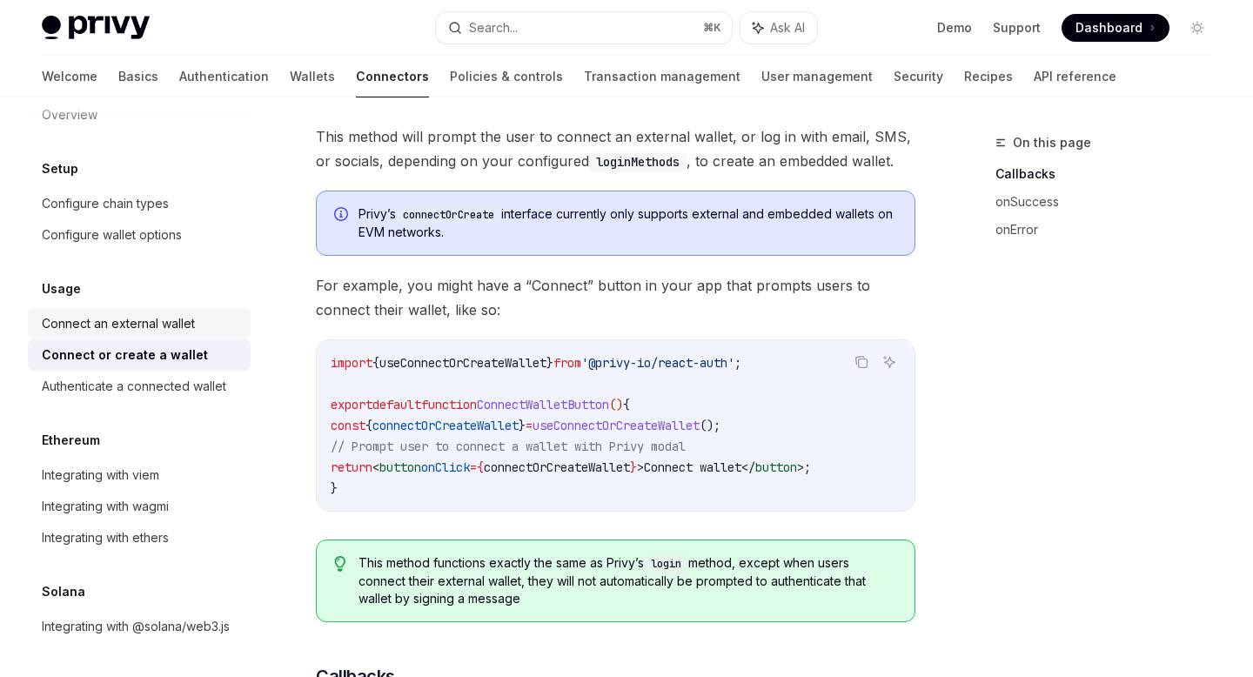
click at [127, 315] on div "Connect an external wallet" at bounding box center [118, 323] width 153 height 21
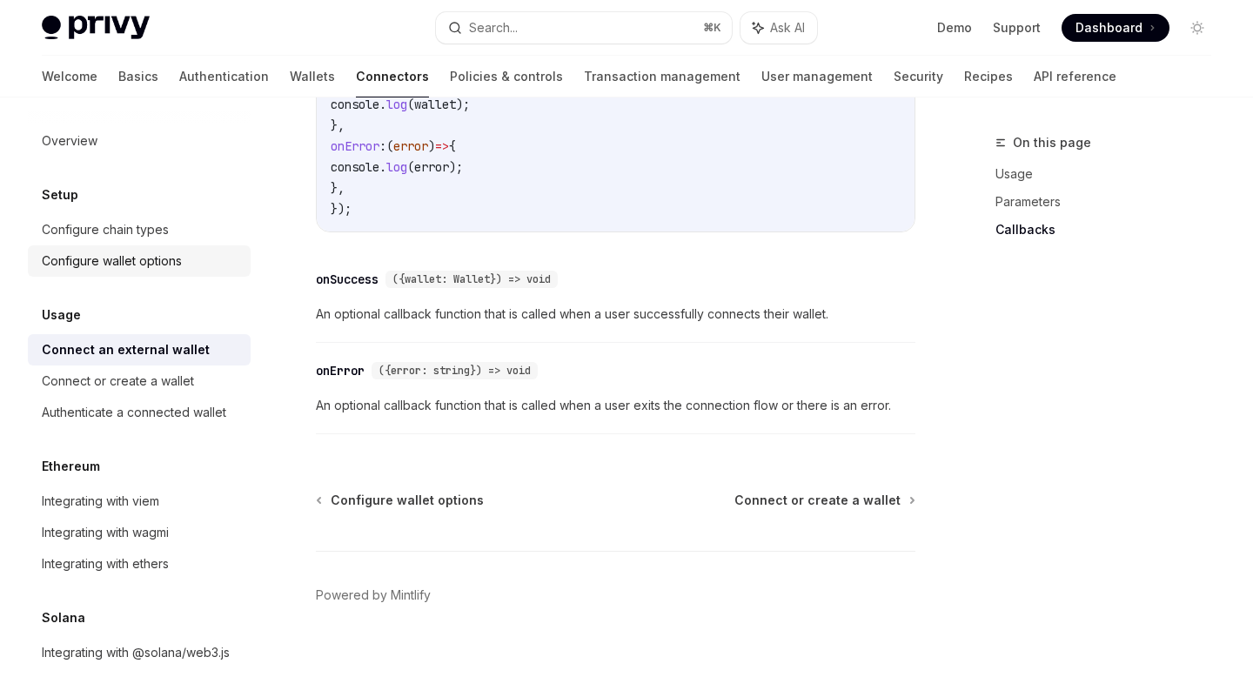
click at [120, 257] on div "Configure wallet options" at bounding box center [112, 261] width 140 height 21
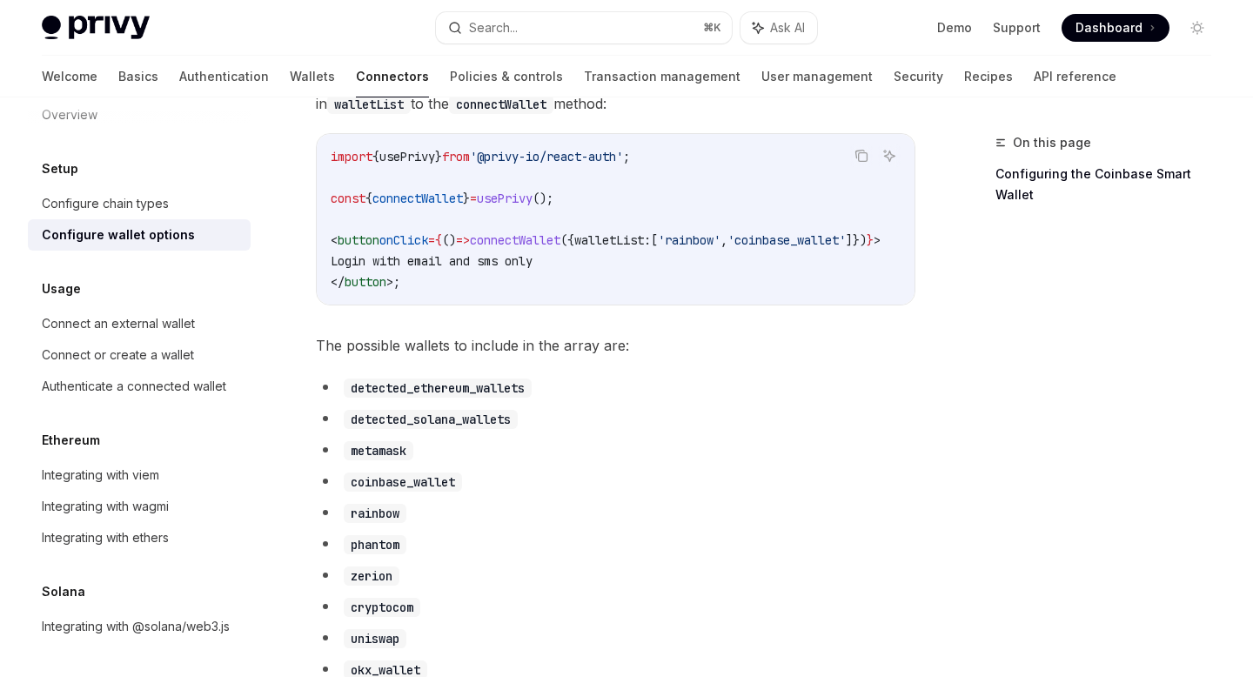
scroll to position [770, 0]
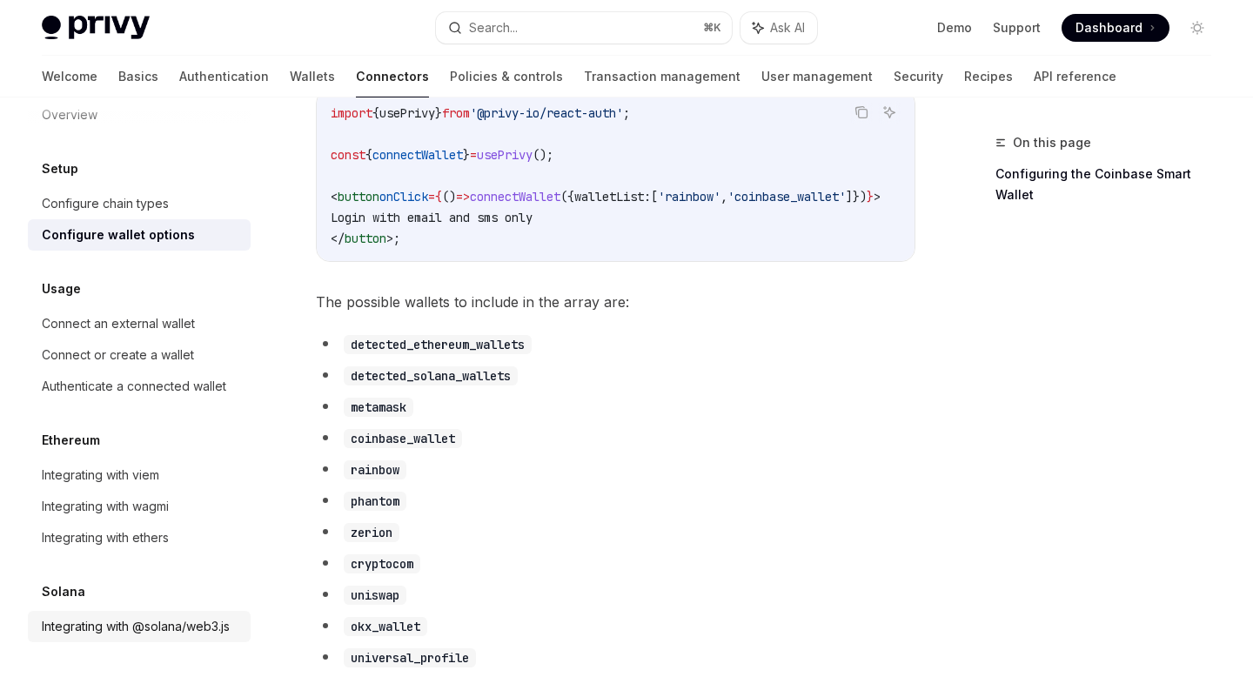
click at [112, 631] on div "Integrating with @solana/web3.js" at bounding box center [136, 626] width 188 height 21
type textarea "*"
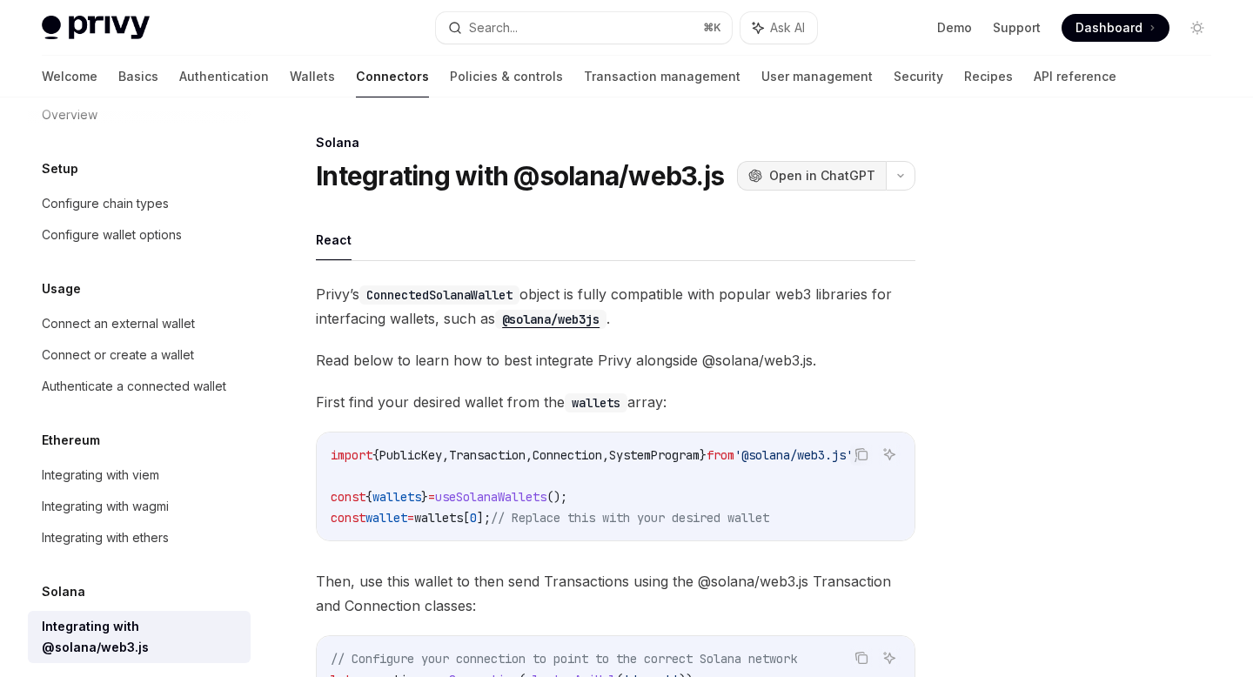
click at [814, 181] on span "Open in ChatGPT" at bounding box center [822, 175] width 106 height 17
